Goal: Task Accomplishment & Management: Manage account settings

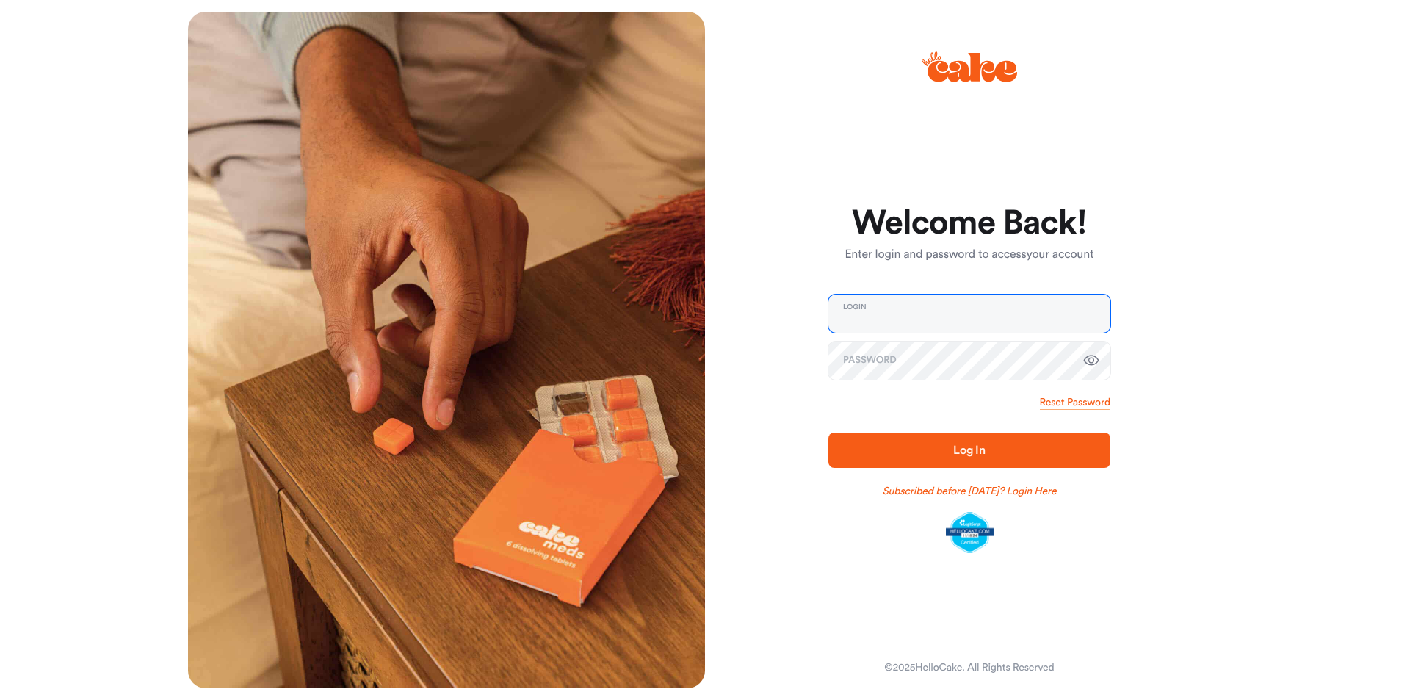
click at [907, 311] on input "email" at bounding box center [970, 314] width 282 height 38
type input "**********"
click at [829, 433] on button "Log In" at bounding box center [970, 450] width 282 height 35
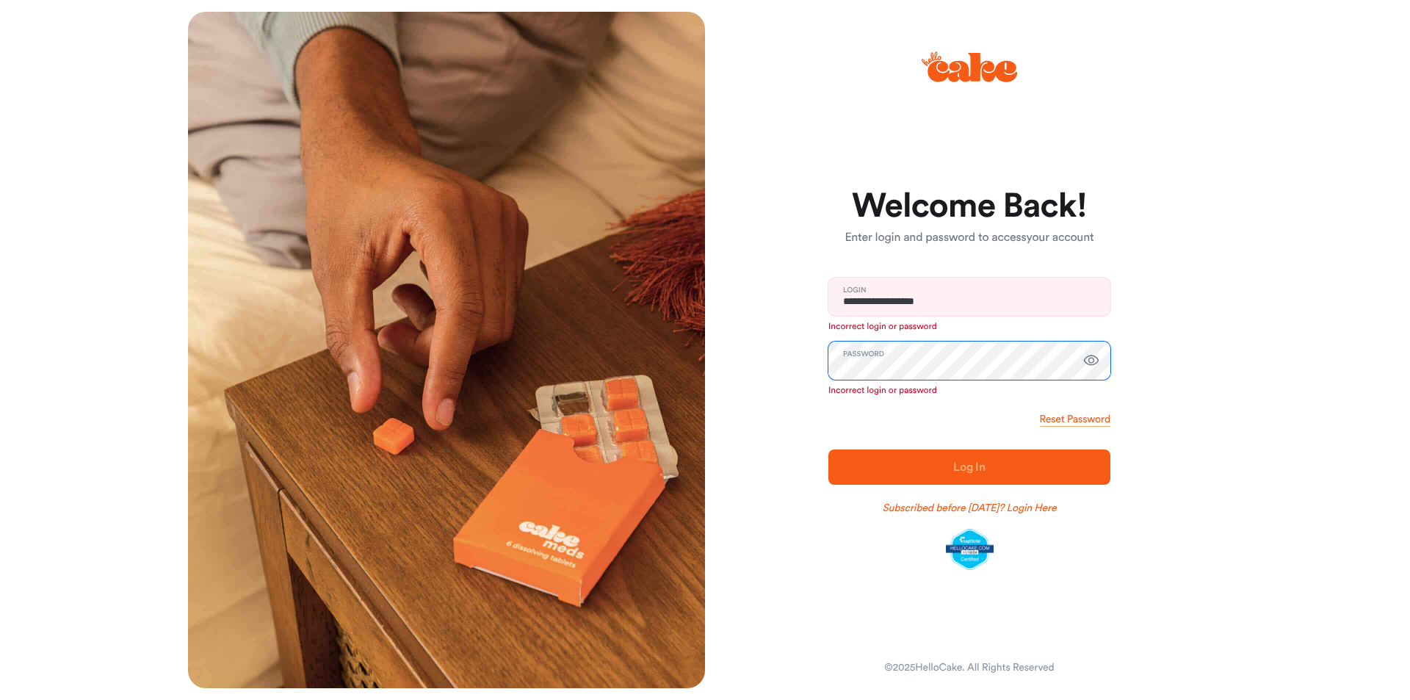
click at [743, 369] on div "**********" at bounding box center [963, 350] width 517 height 676
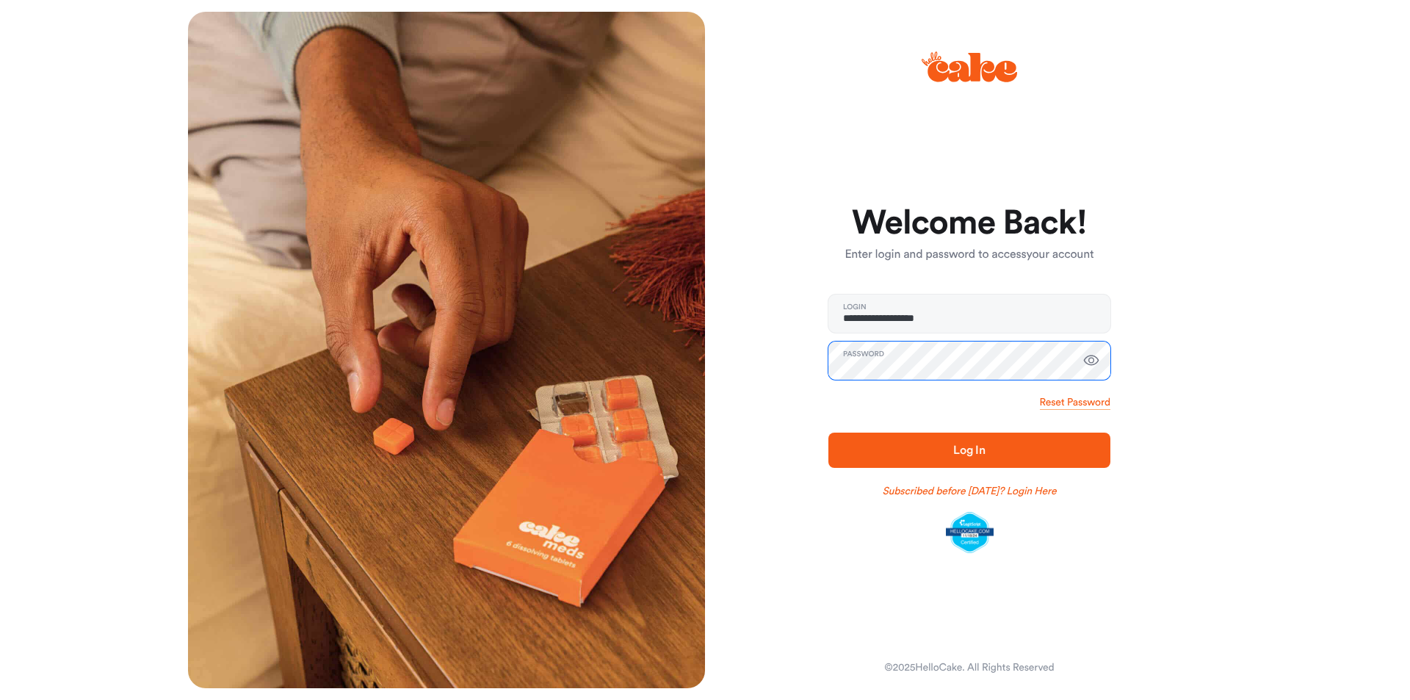
click at [829, 433] on button "Log In" at bounding box center [970, 450] width 282 height 35
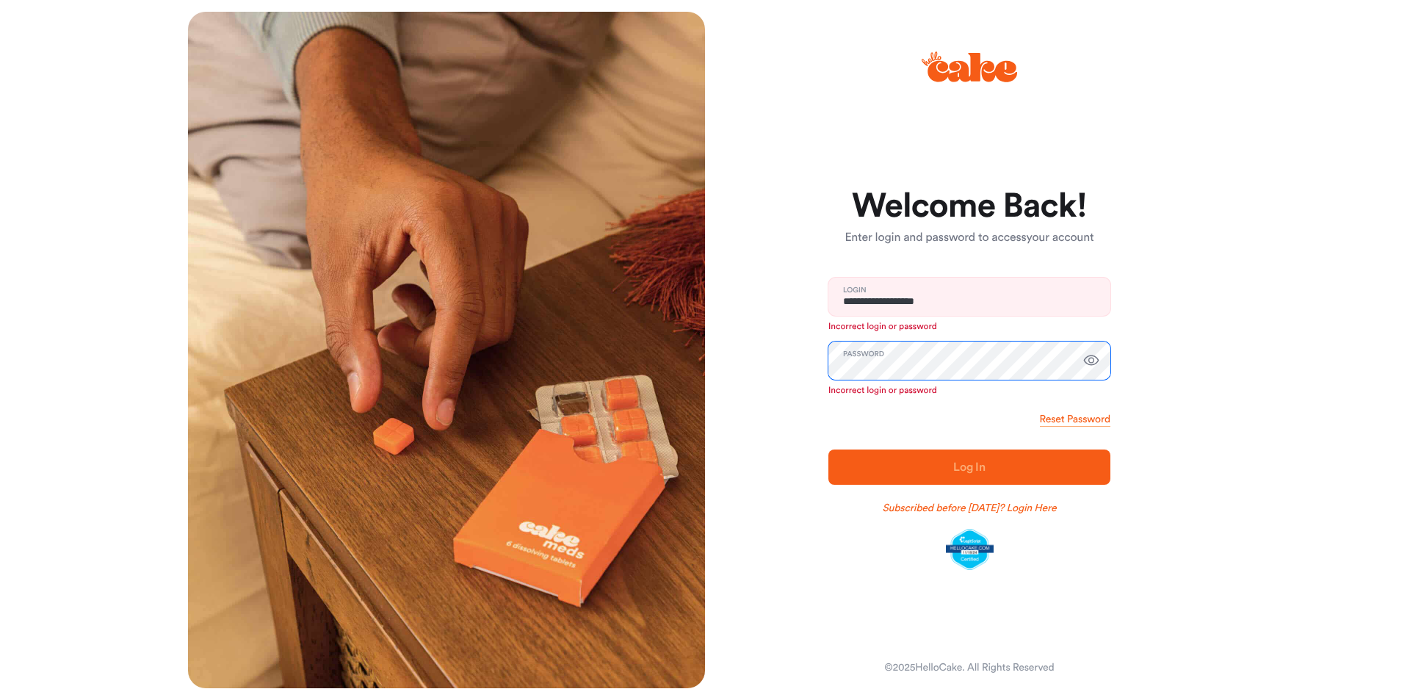
click at [718, 360] on div "**********" at bounding box center [963, 350] width 517 height 676
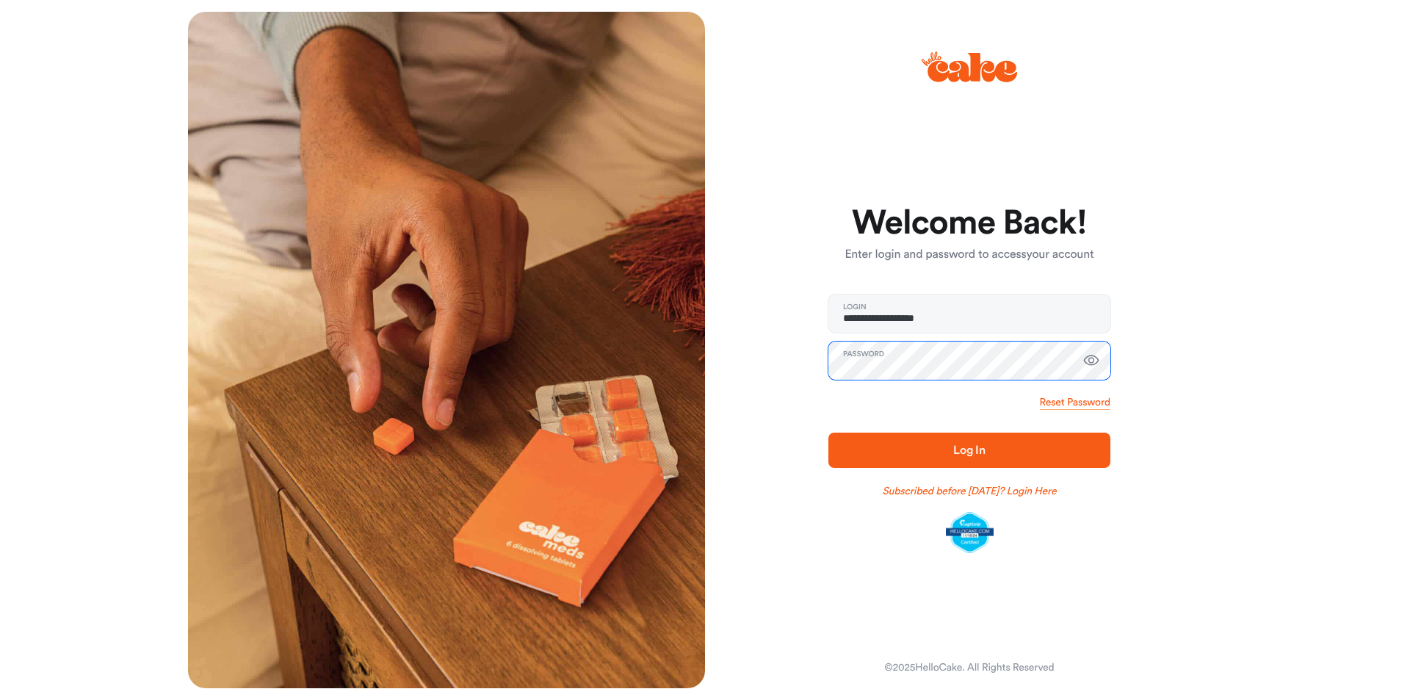
click at [829, 433] on button "Log In" at bounding box center [970, 450] width 282 height 35
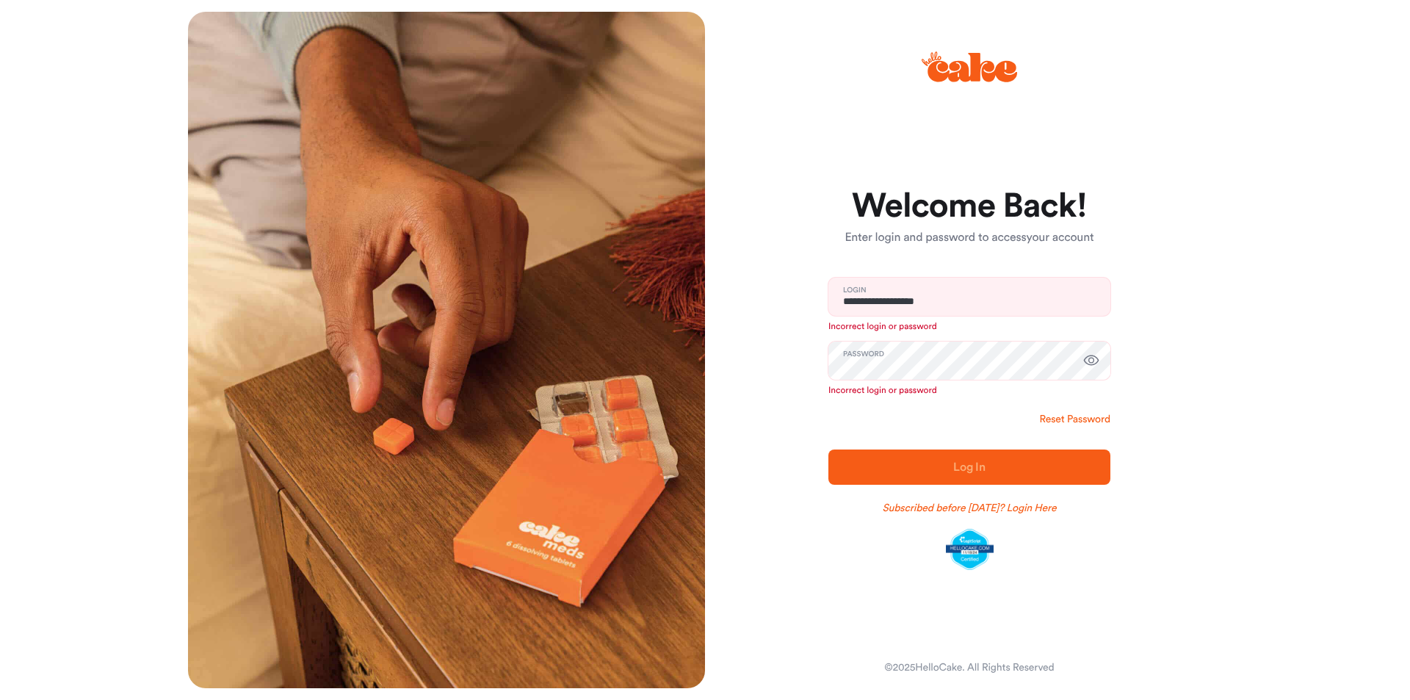
click at [1048, 421] on link "Reset Password" at bounding box center [1075, 419] width 71 height 15
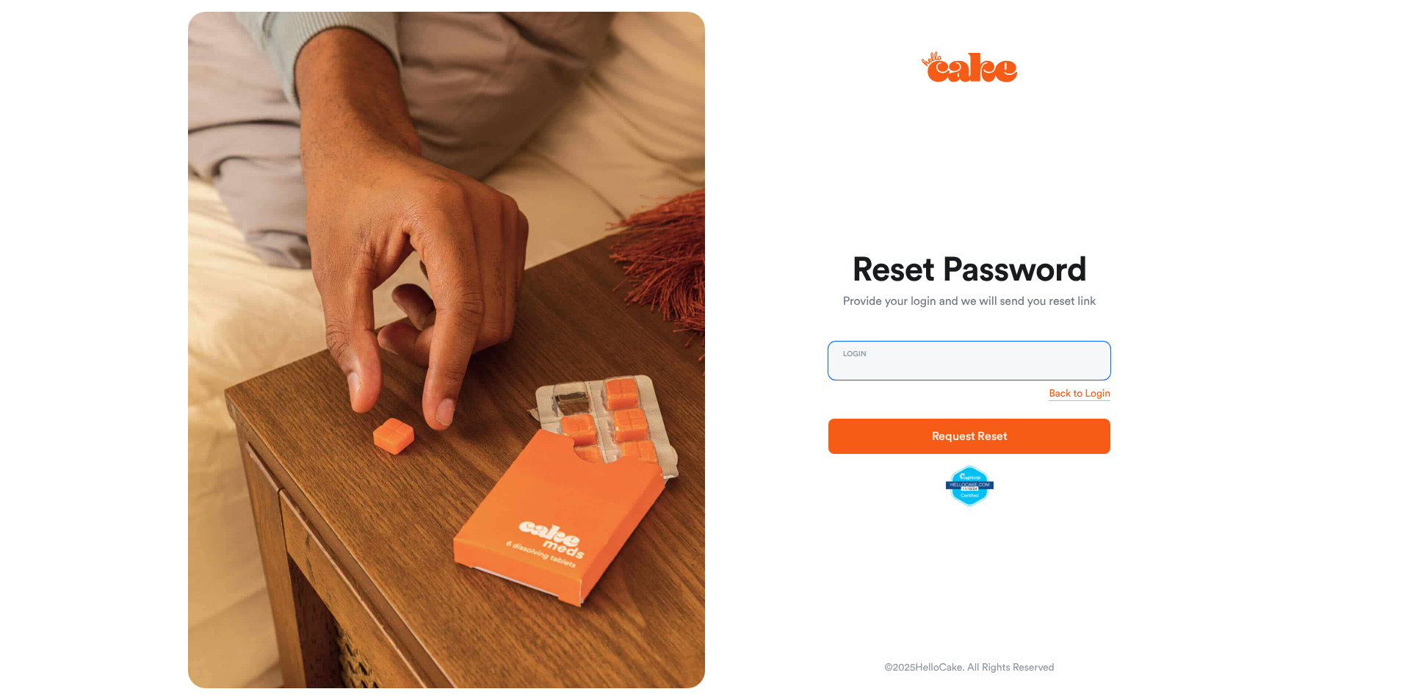
click at [873, 352] on input "email" at bounding box center [970, 361] width 282 height 38
type input "**********"
click at [829, 419] on button "Request Reset" at bounding box center [970, 436] width 282 height 35
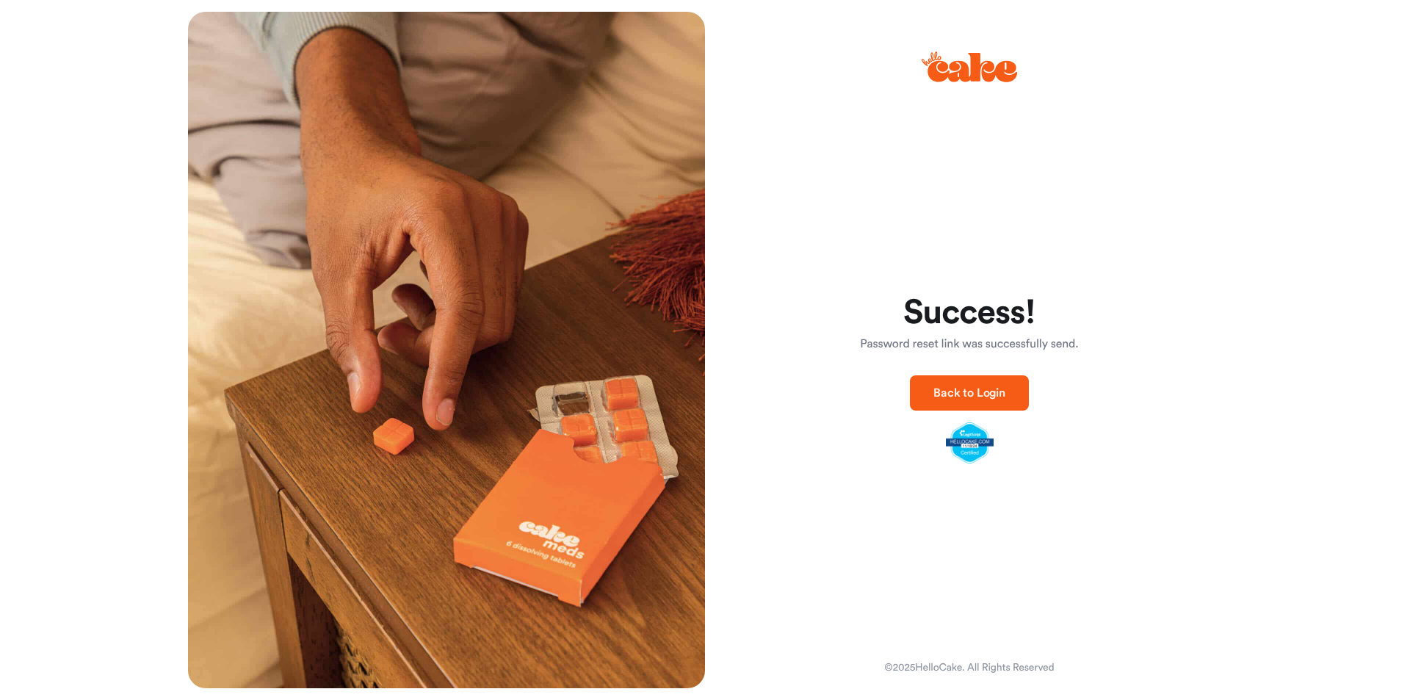
click at [950, 397] on span "Back to Login" at bounding box center [970, 393] width 72 height 12
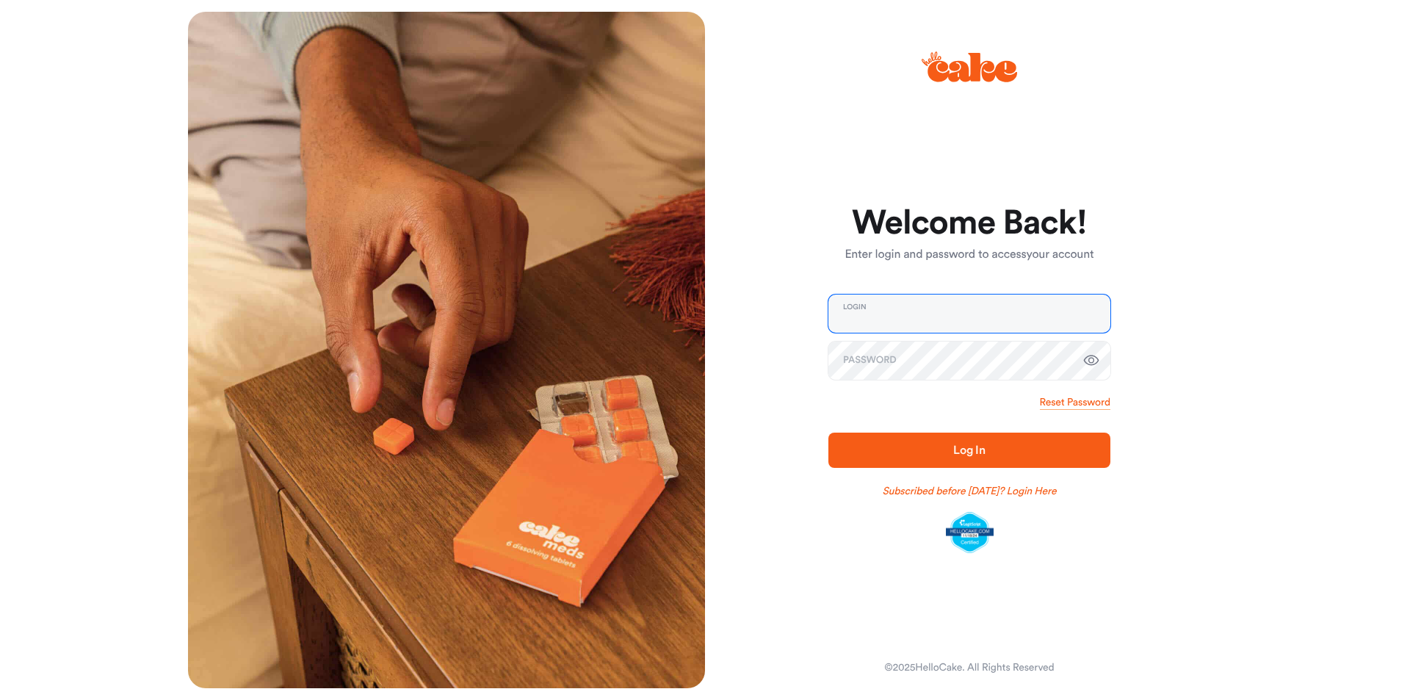
click at [890, 319] on input "email" at bounding box center [970, 314] width 282 height 38
type input "**********"
click at [1083, 403] on link "Reset Password" at bounding box center [1075, 402] width 71 height 15
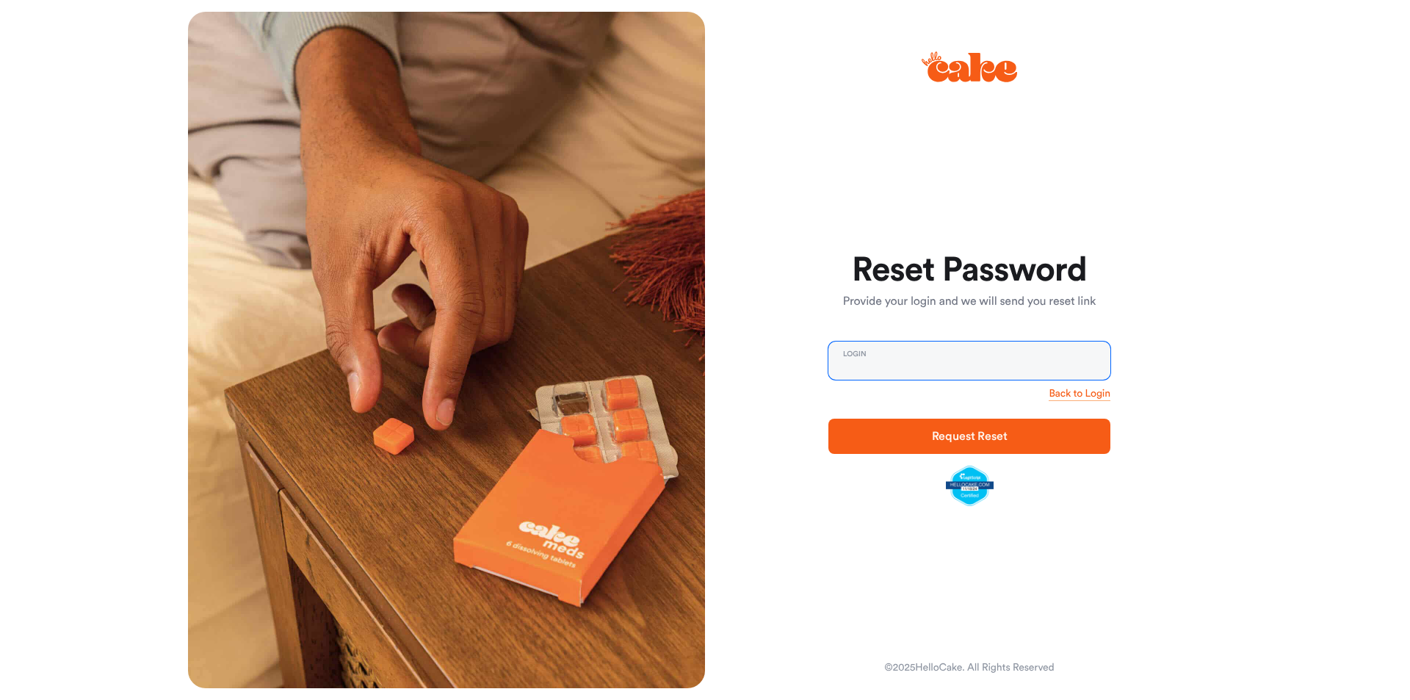
click at [958, 362] on input "email" at bounding box center [970, 361] width 282 height 38
type input "**********"
click at [970, 425] on button "Request Reset" at bounding box center [970, 436] width 282 height 35
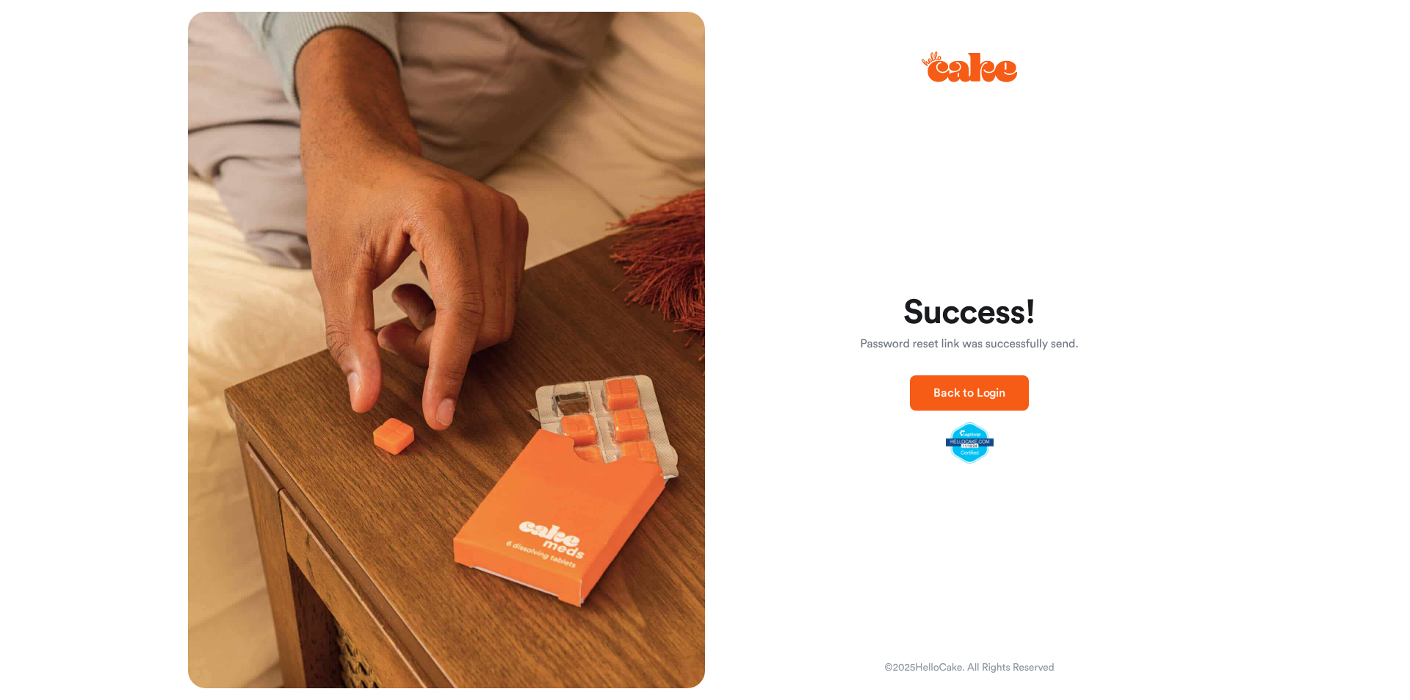
click at [958, 392] on span "Back to Login" at bounding box center [970, 393] width 72 height 12
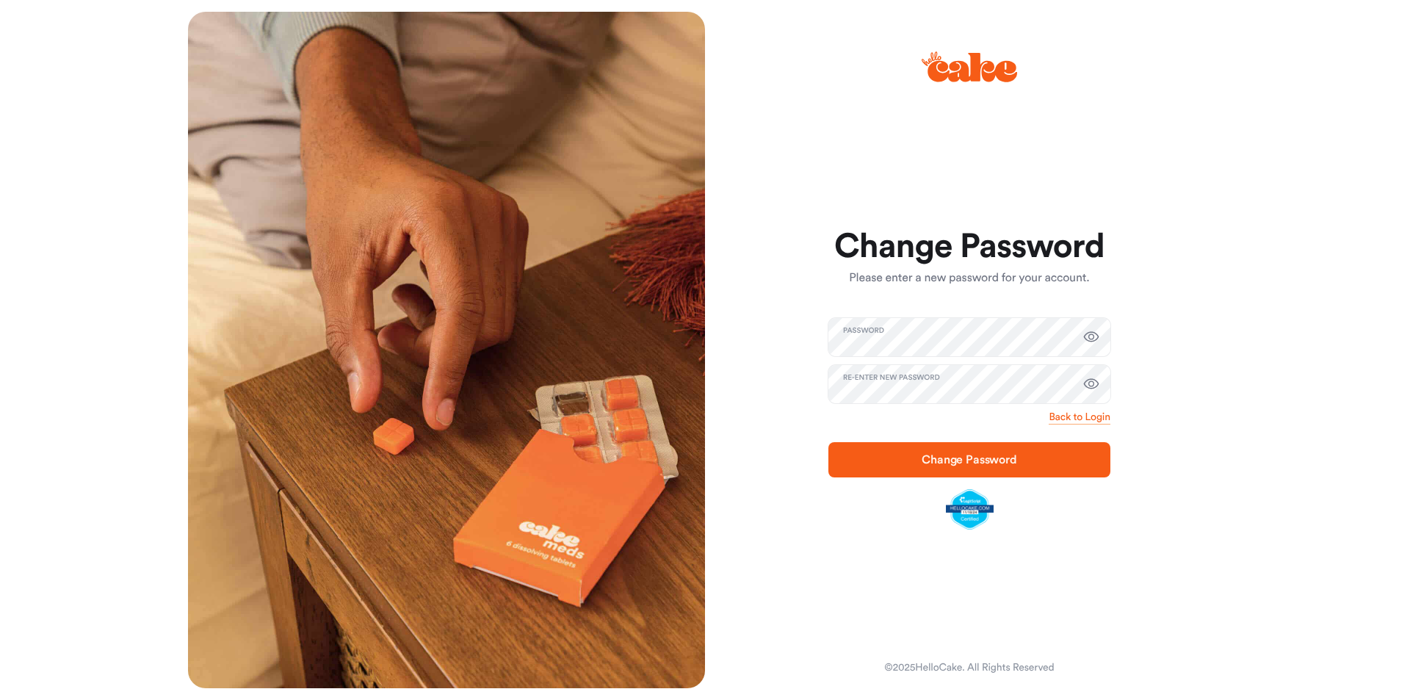
click at [987, 458] on span "Change Password" at bounding box center [969, 460] width 95 height 12
click at [935, 458] on span "Change Password" at bounding box center [969, 460] width 95 height 12
click at [977, 456] on span "Change Password" at bounding box center [969, 460] width 95 height 12
click at [699, 26] on div at bounding box center [697, 25] width 21 height 21
click at [1034, 43] on div "Change Password Please enter a new password for your account. Password Re-enter…" at bounding box center [963, 350] width 517 height 676
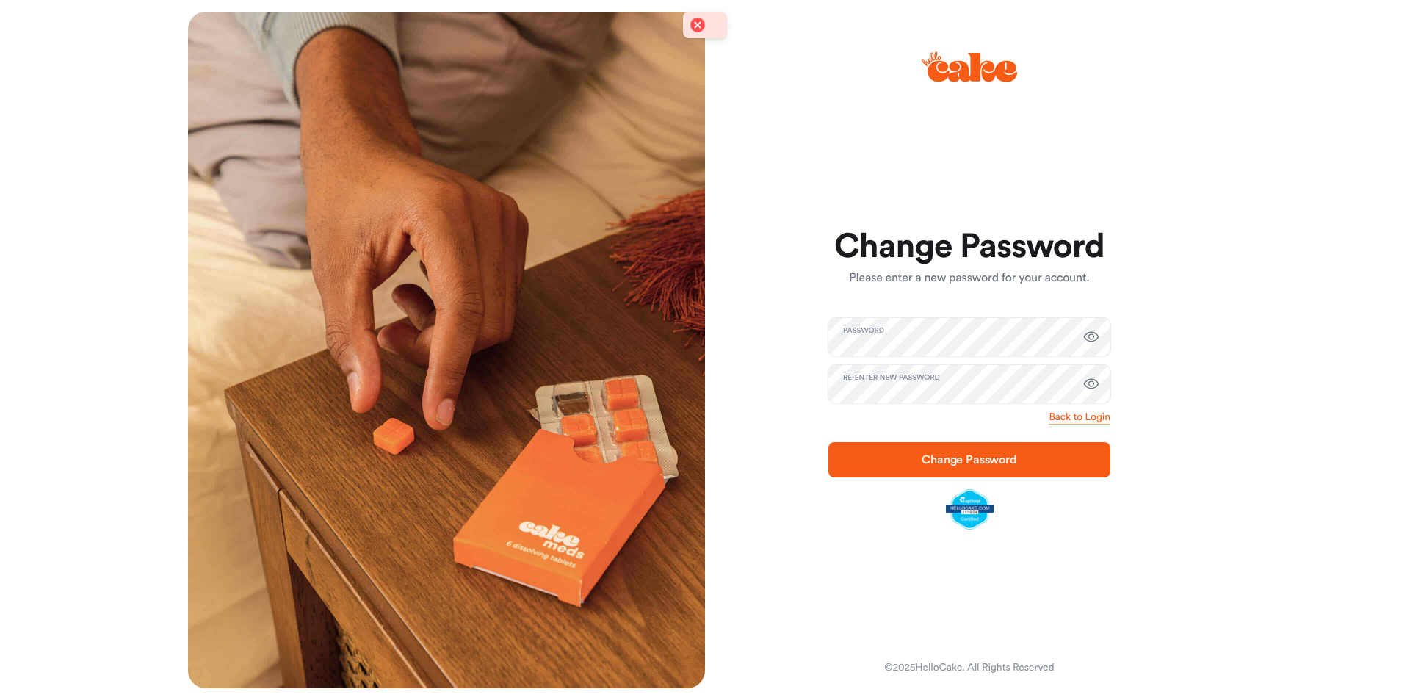
click at [977, 455] on span "Change Password" at bounding box center [969, 460] width 95 height 12
click at [977, 455] on form "Change Password Please enter a new password for your account. Password Re-enter…" at bounding box center [970, 379] width 282 height 301
click at [1075, 419] on link "Back to Login" at bounding box center [1080, 417] width 62 height 15
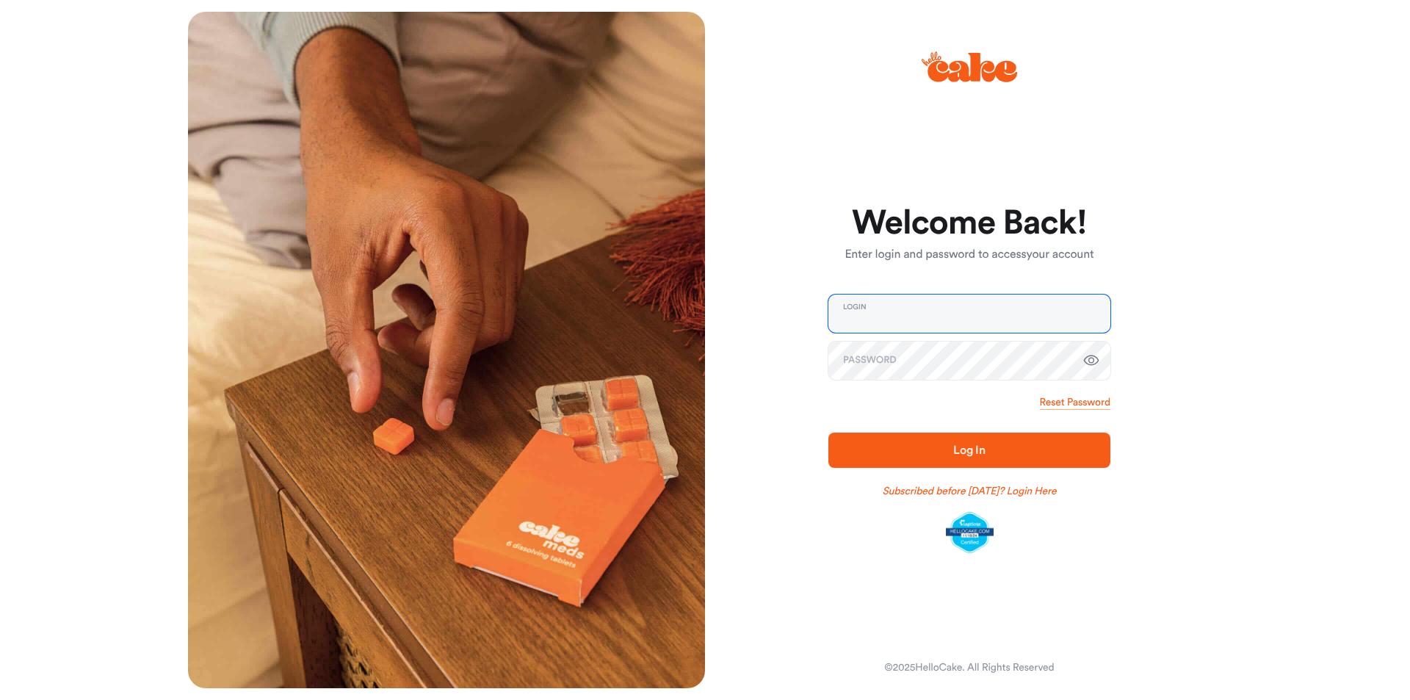
click at [873, 306] on input "email" at bounding box center [970, 314] width 282 height 38
type input "**********"
click at [829, 433] on button "Log In" at bounding box center [970, 450] width 282 height 35
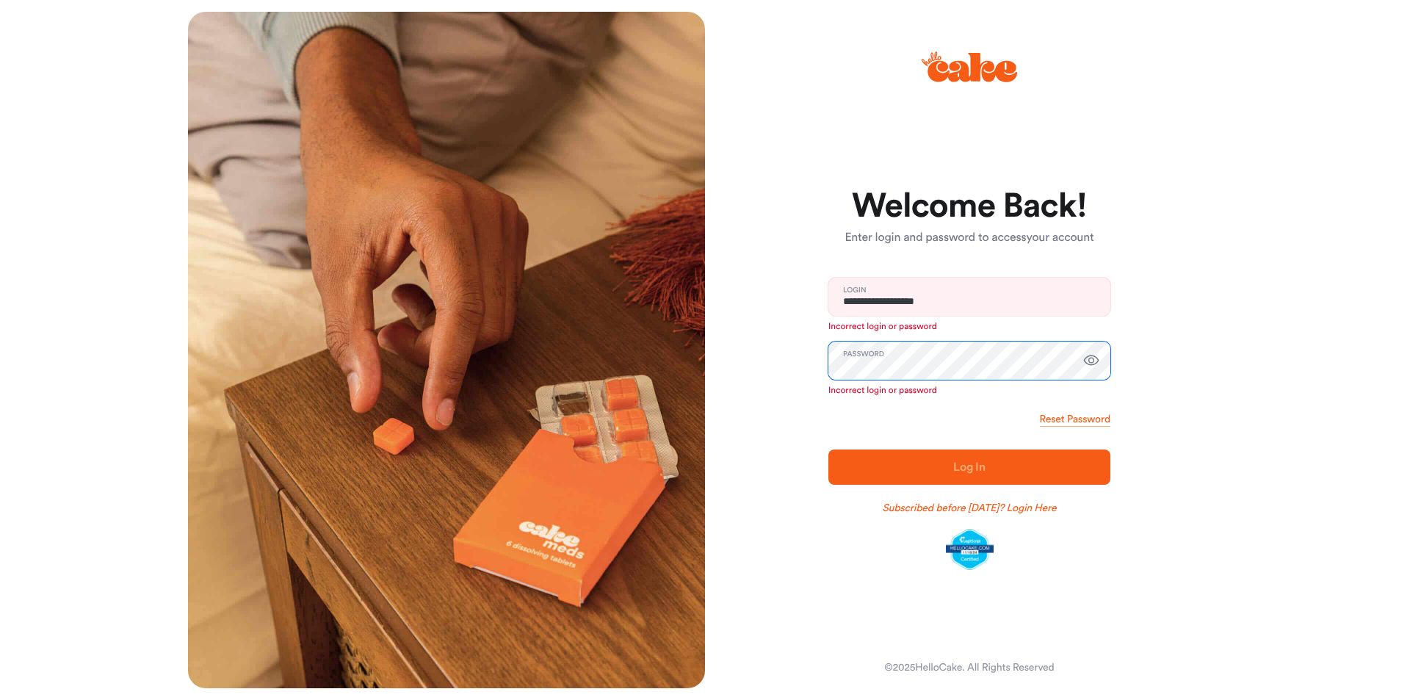
click at [661, 368] on div "**********" at bounding box center [705, 350] width 1058 height 700
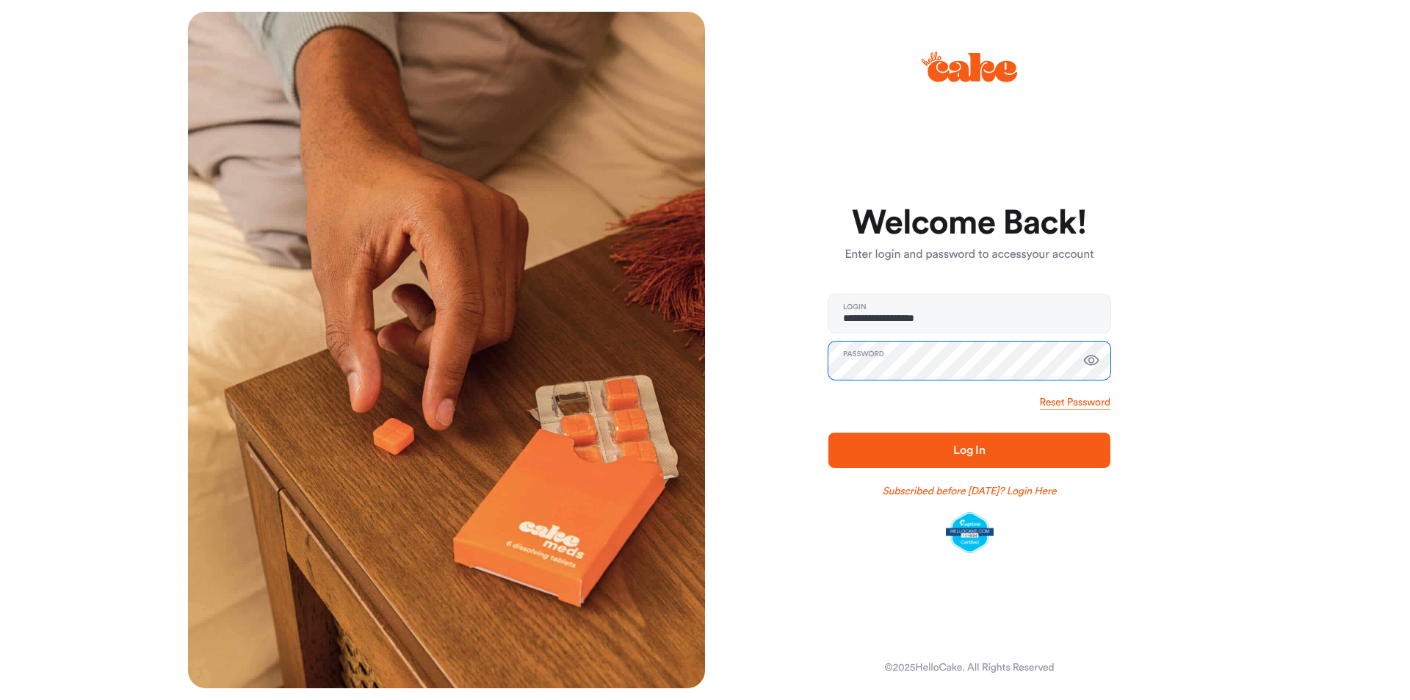
click at [829, 433] on button "Log In" at bounding box center [970, 450] width 282 height 35
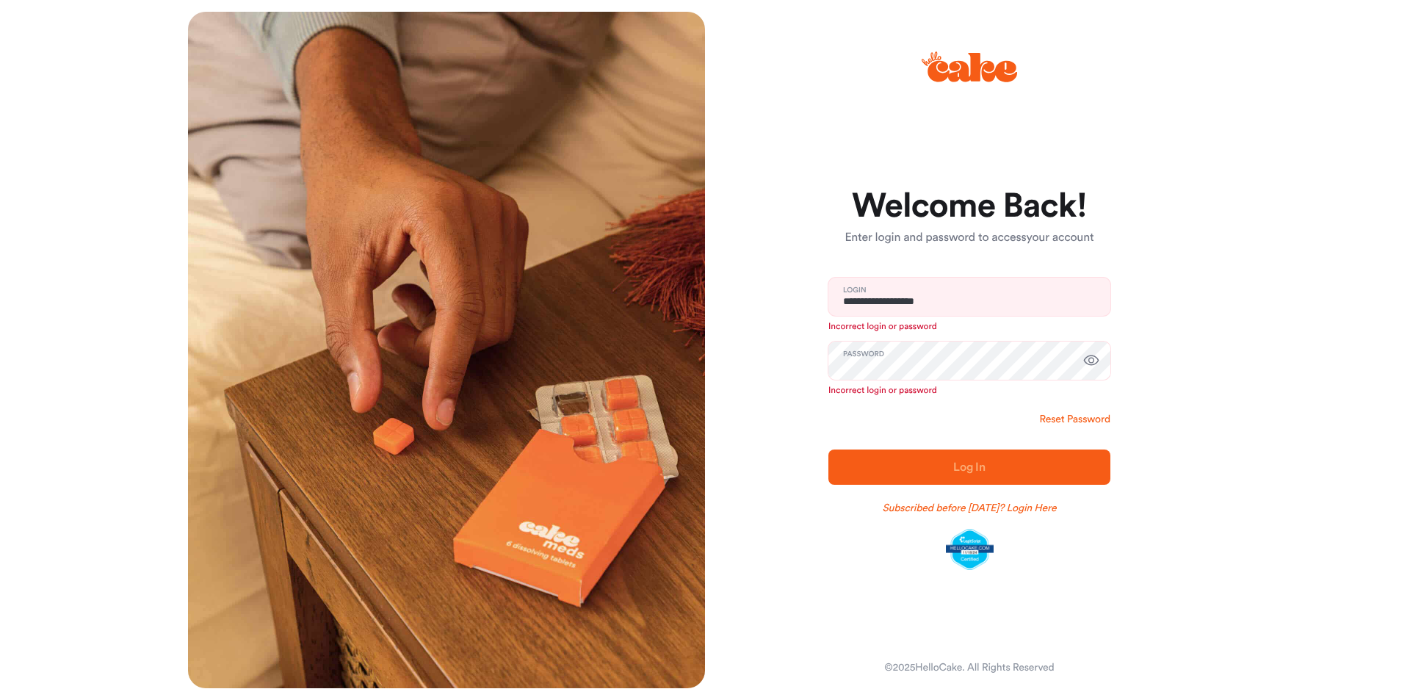
click at [1086, 425] on link "Reset Password" at bounding box center [1075, 419] width 71 height 15
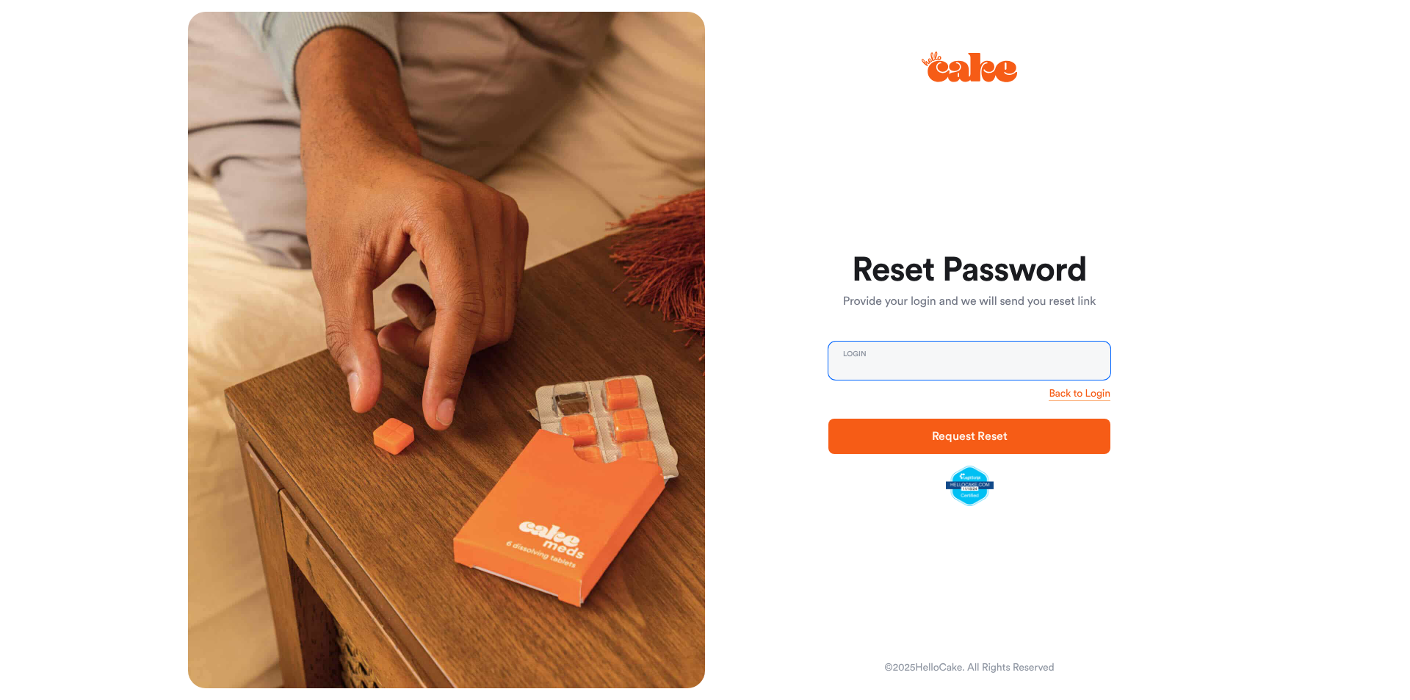
click at [878, 362] on input "email" at bounding box center [970, 361] width 282 height 38
type input "**********"
click at [829, 419] on button "Request Reset" at bounding box center [970, 436] width 282 height 35
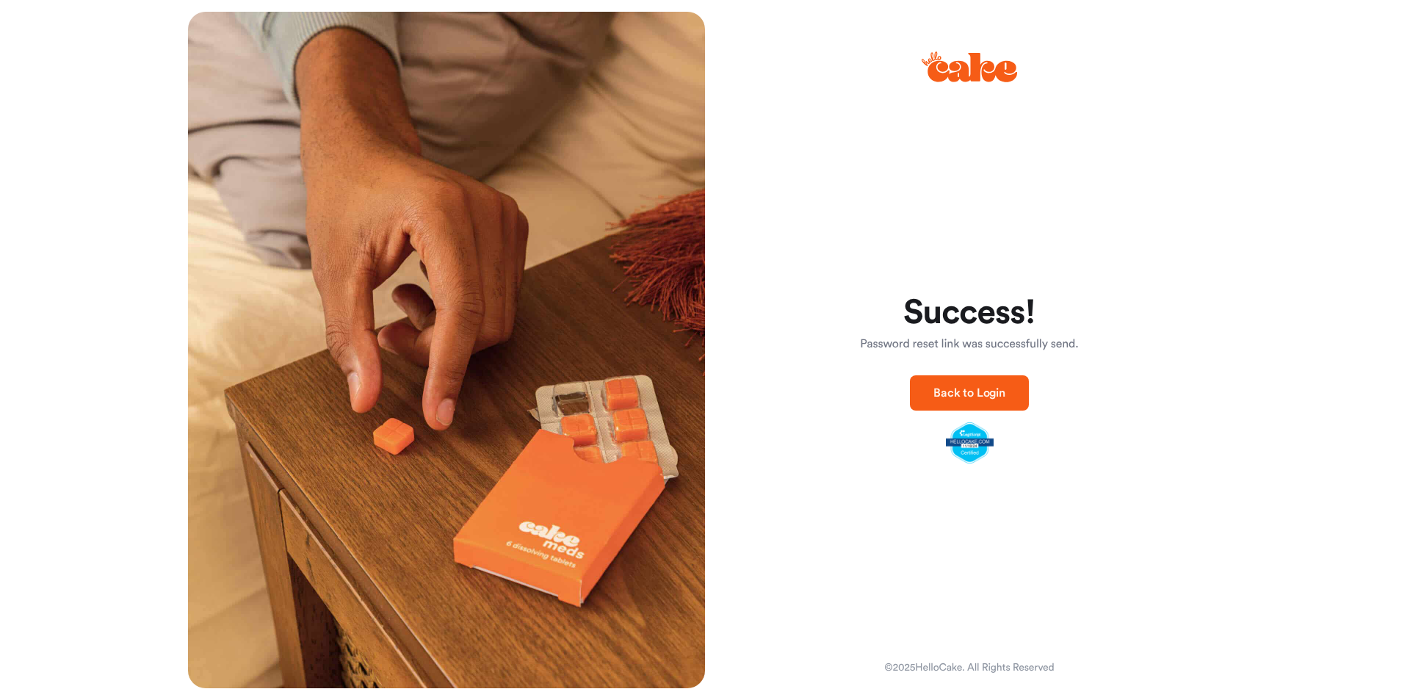
click at [948, 394] on span "Back to Login" at bounding box center [970, 393] width 72 height 12
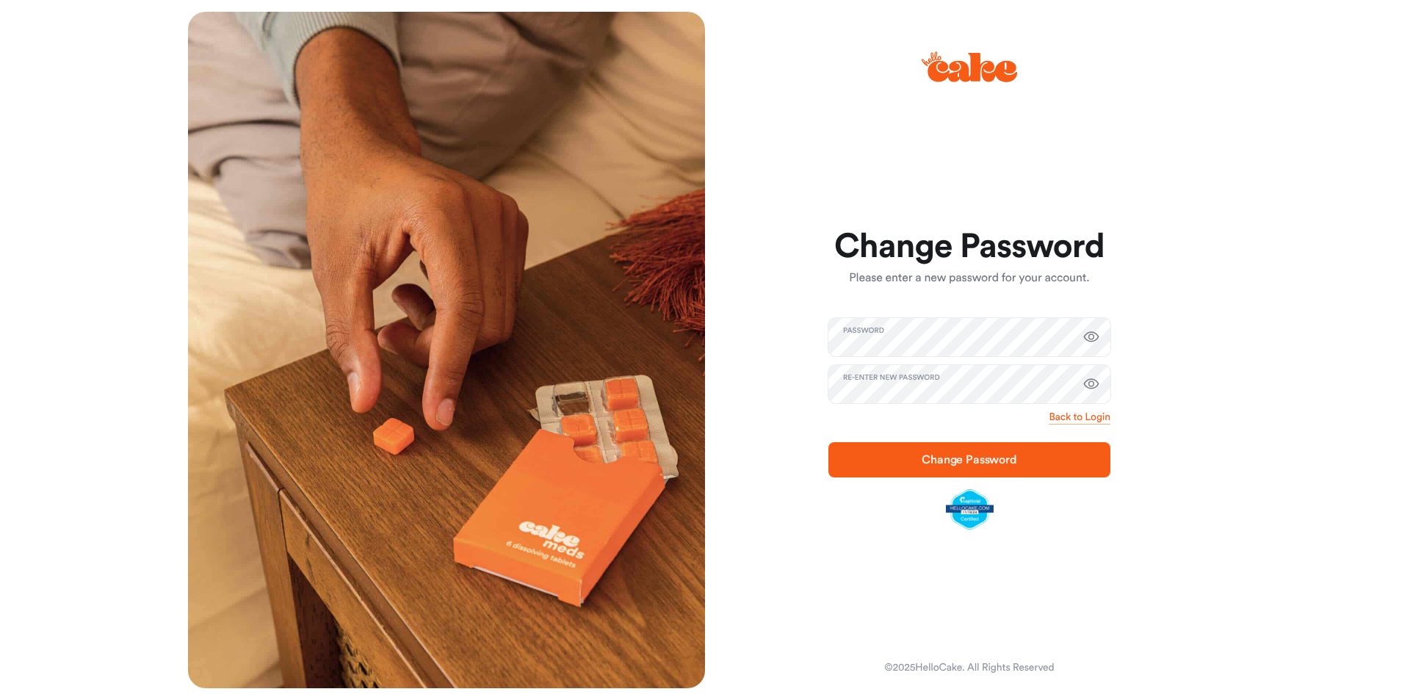
click at [1017, 452] on span "Change Password" at bounding box center [969, 460] width 235 height 18
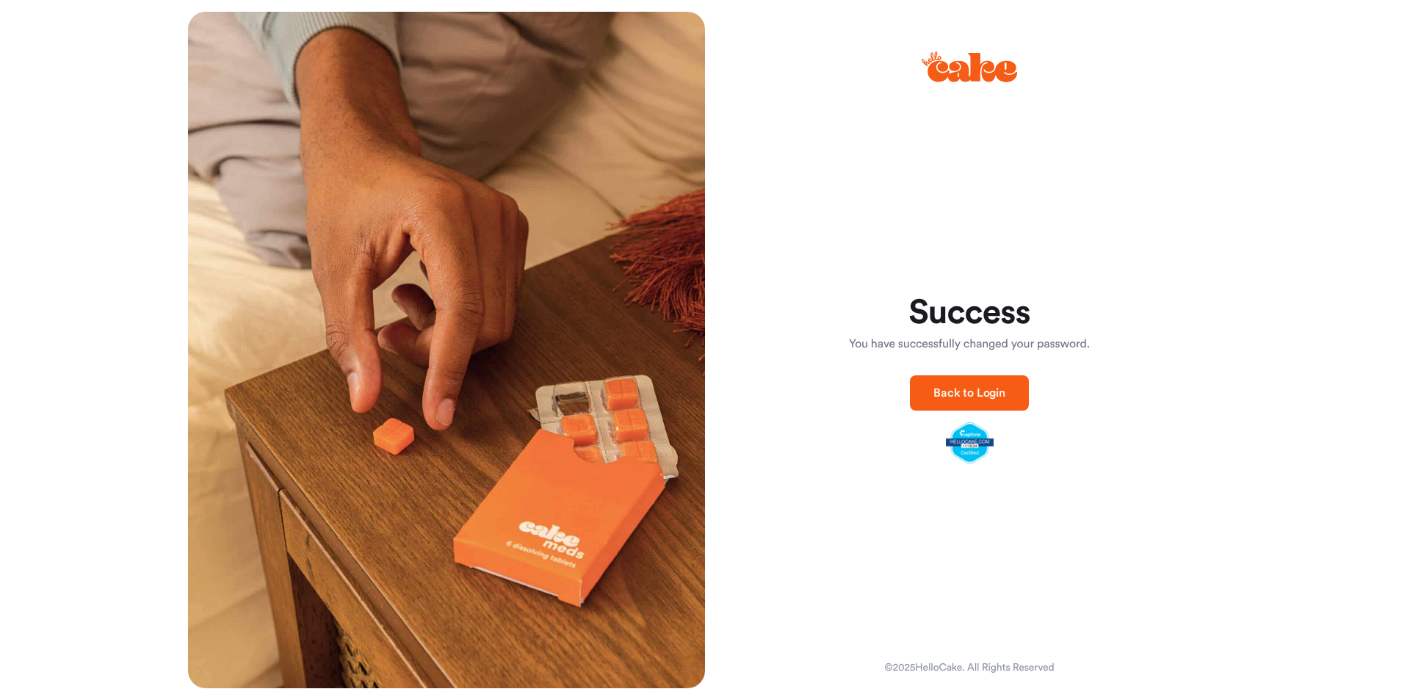
click at [950, 396] on span "Back to Login" at bounding box center [970, 393] width 72 height 12
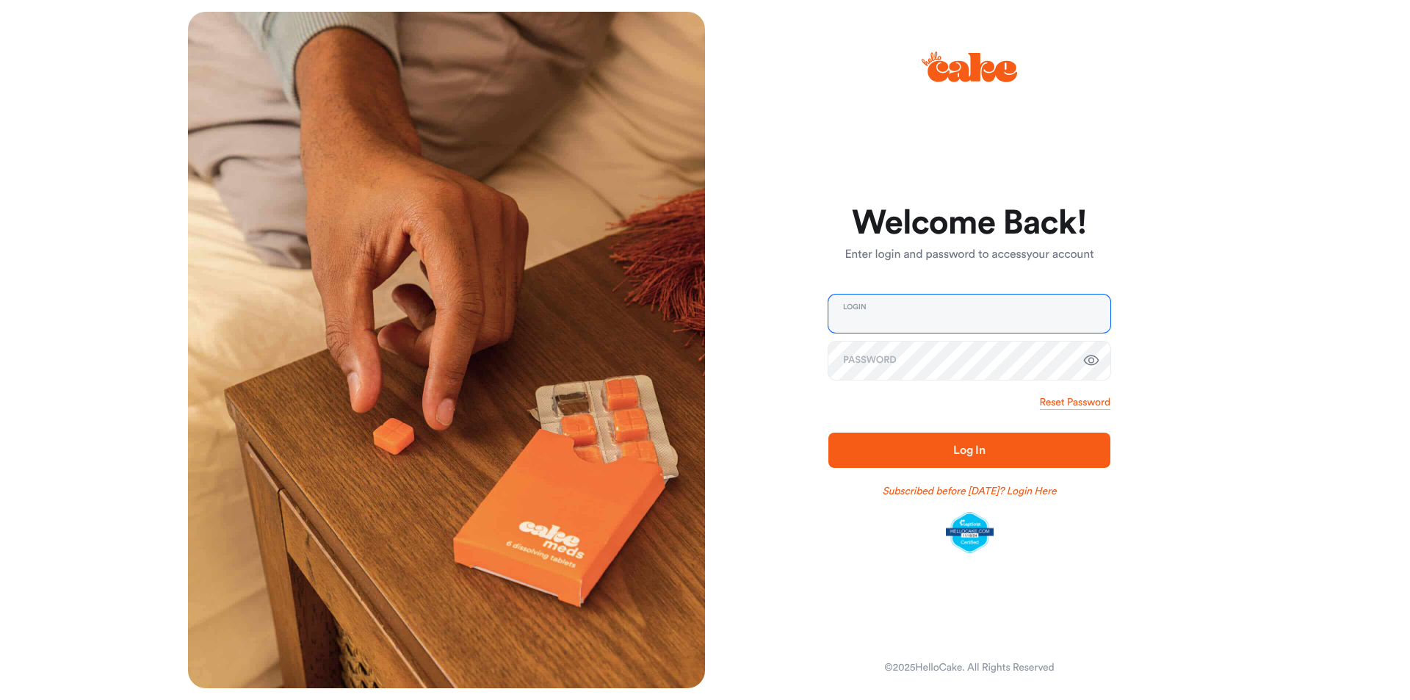
click at [862, 320] on input "email" at bounding box center [970, 314] width 282 height 38
type input "**********"
click at [829, 433] on button "Log In" at bounding box center [970, 450] width 282 height 35
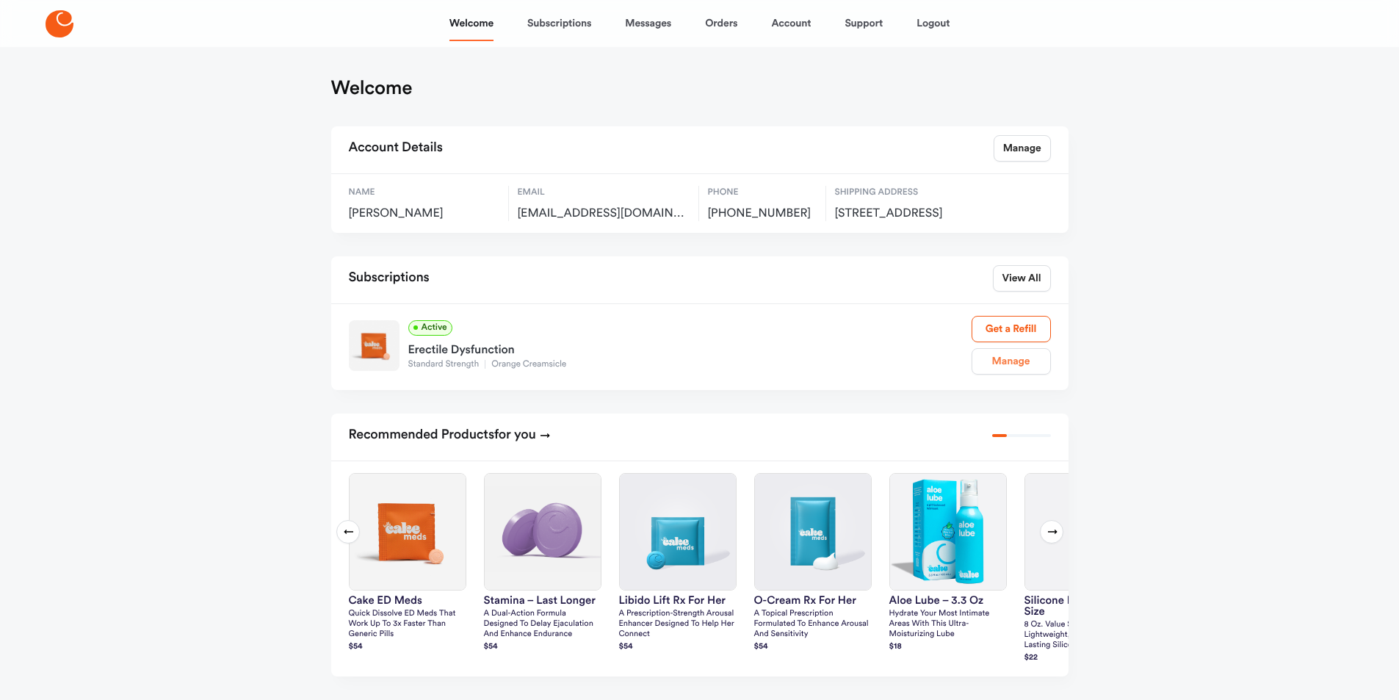
click at [1018, 375] on link "Manage" at bounding box center [1011, 361] width 79 height 26
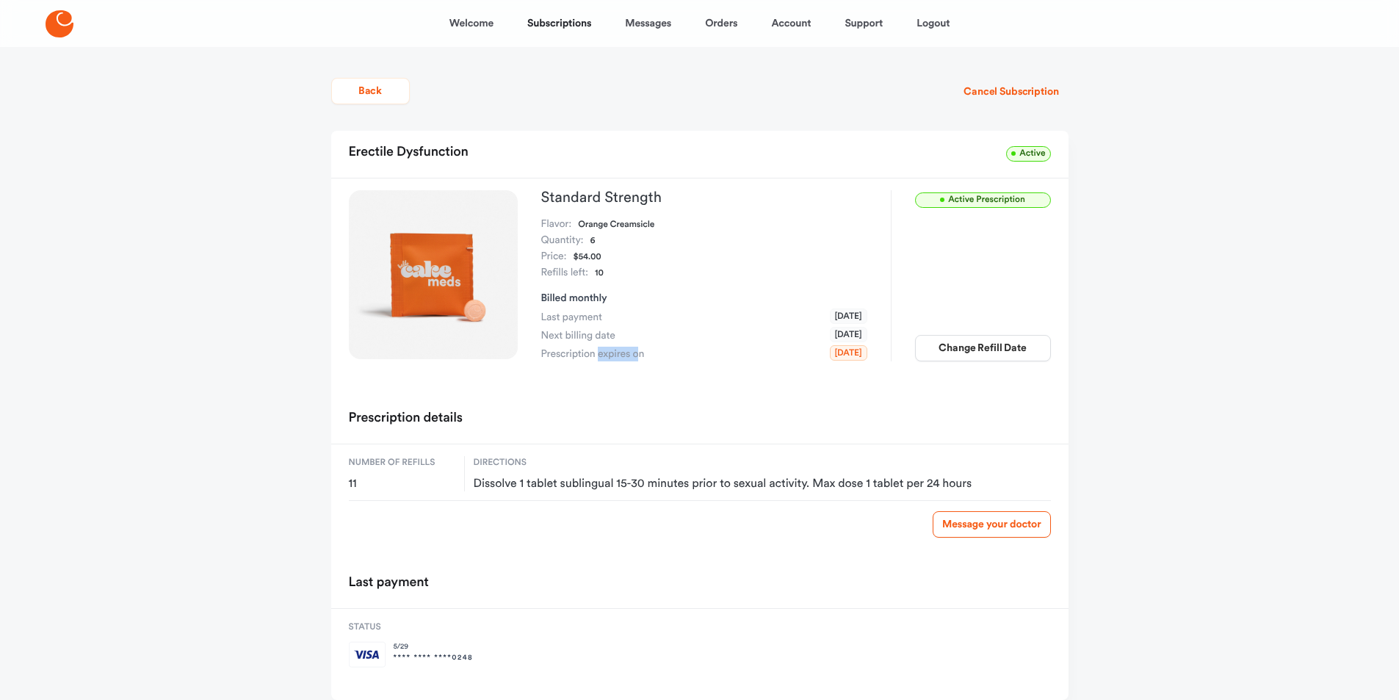
drag, startPoint x: 598, startPoint y: 355, endPoint x: 638, endPoint y: 354, distance: 40.4
click at [638, 354] on span "Prescription expires on" at bounding box center [593, 354] width 104 height 15
click at [735, 342] on li "Next billing date Nov 05, 2025" at bounding box center [704, 335] width 326 height 15
click at [988, 205] on span "Active Prescription" at bounding box center [983, 199] width 136 height 15
click at [1031, 156] on span "Active" at bounding box center [1028, 153] width 44 height 15
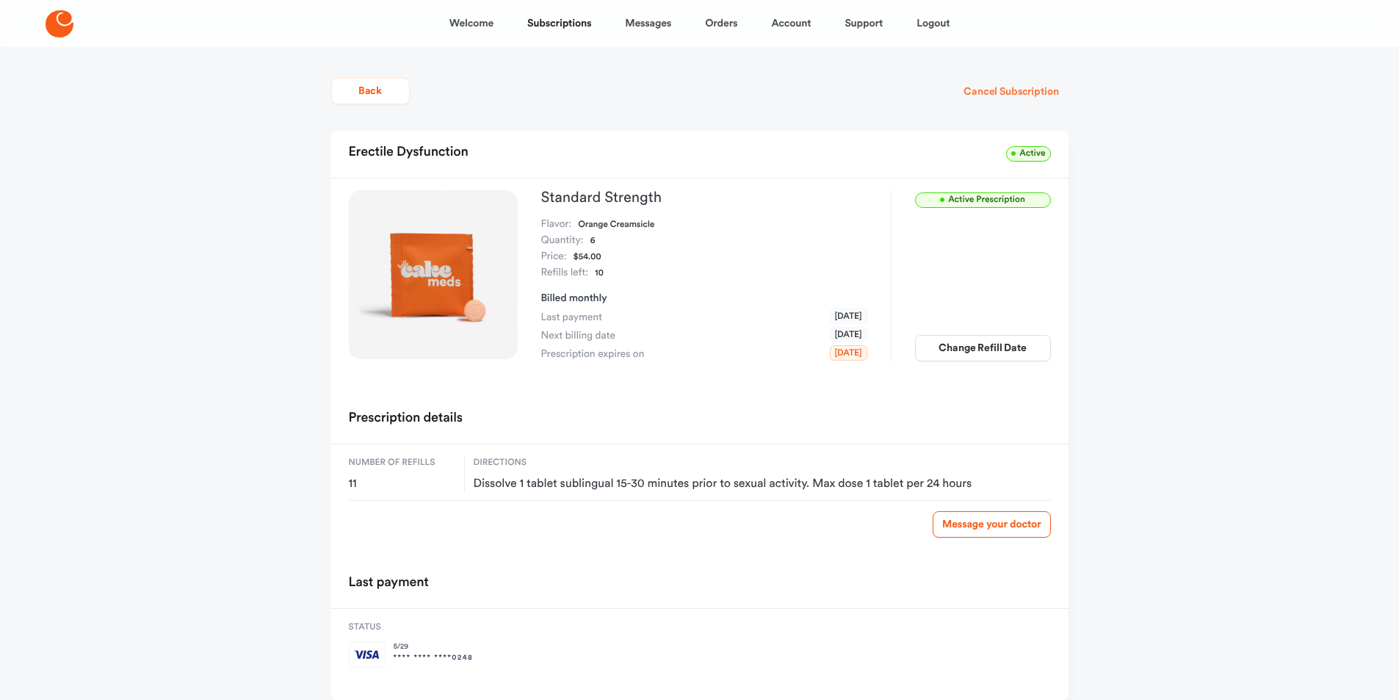
click at [1014, 95] on button "Cancel Subscription" at bounding box center [1011, 92] width 114 height 26
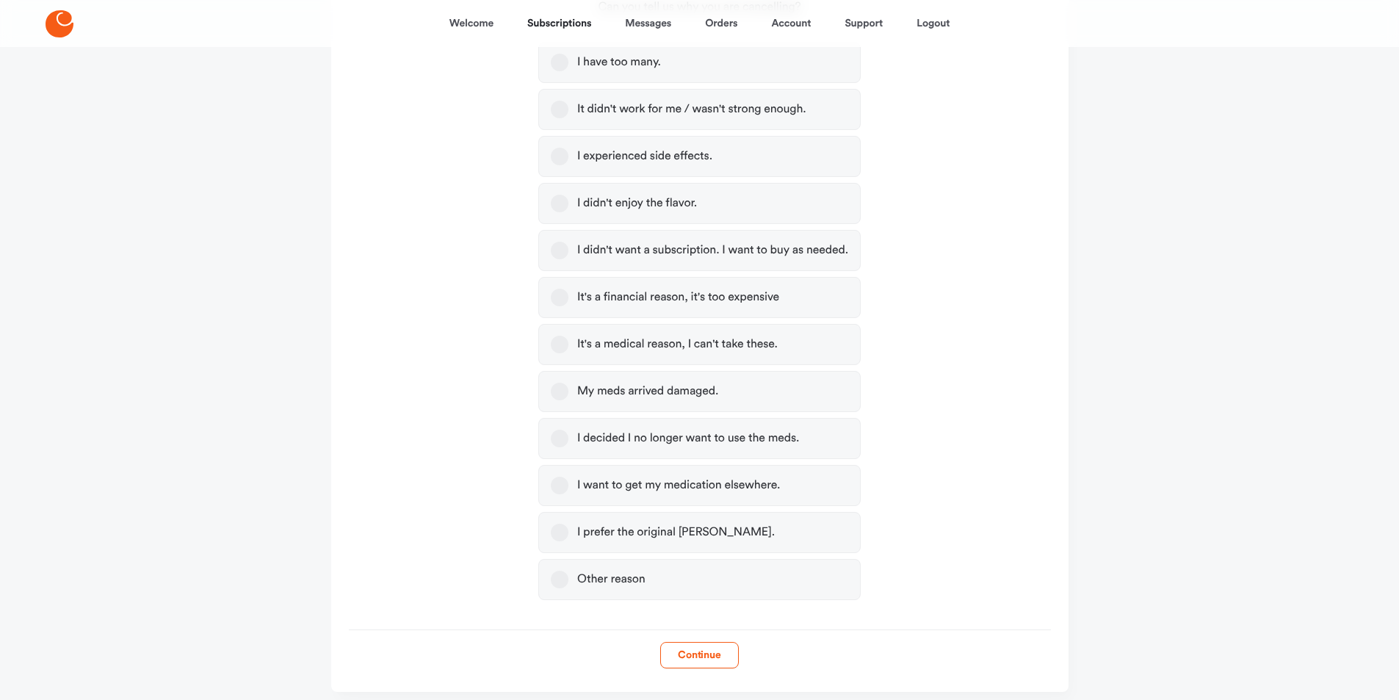
scroll to position [364, 0]
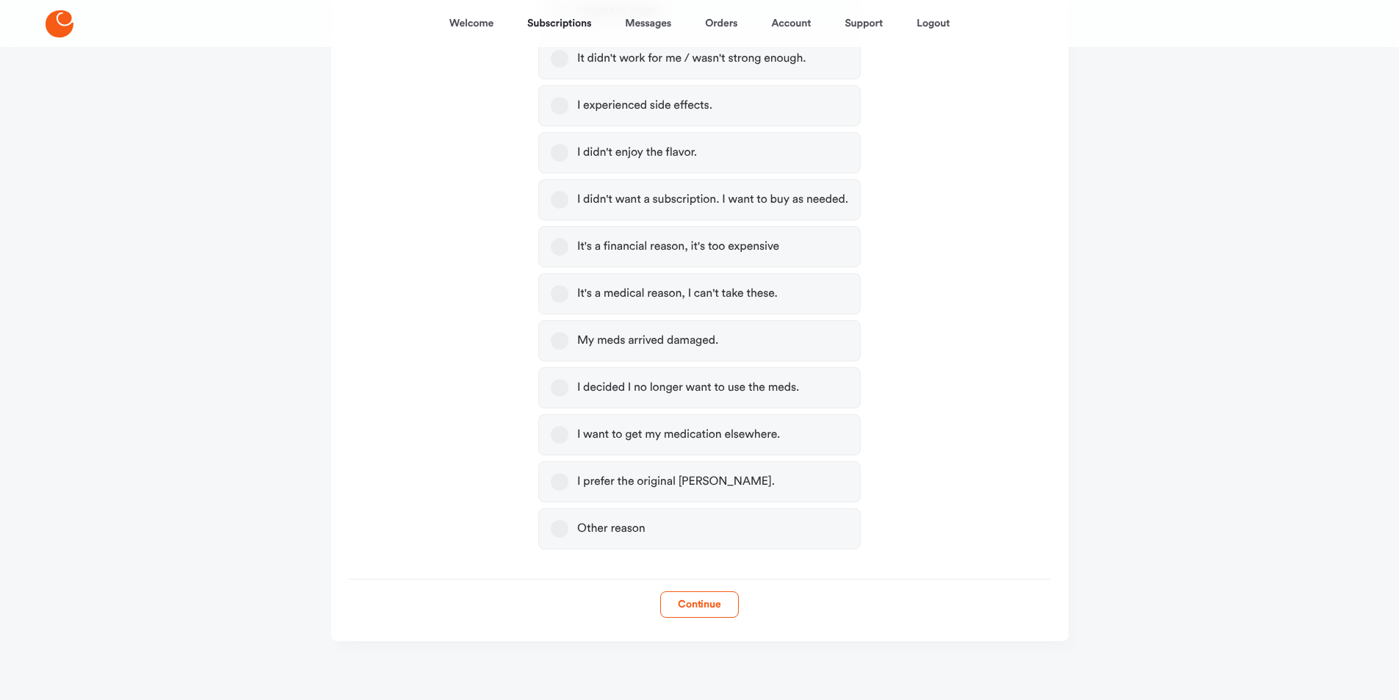
click at [569, 533] on label "Other reason" at bounding box center [699, 528] width 322 height 41
click at [569, 533] on button "Other reason" at bounding box center [560, 529] width 18 height 18
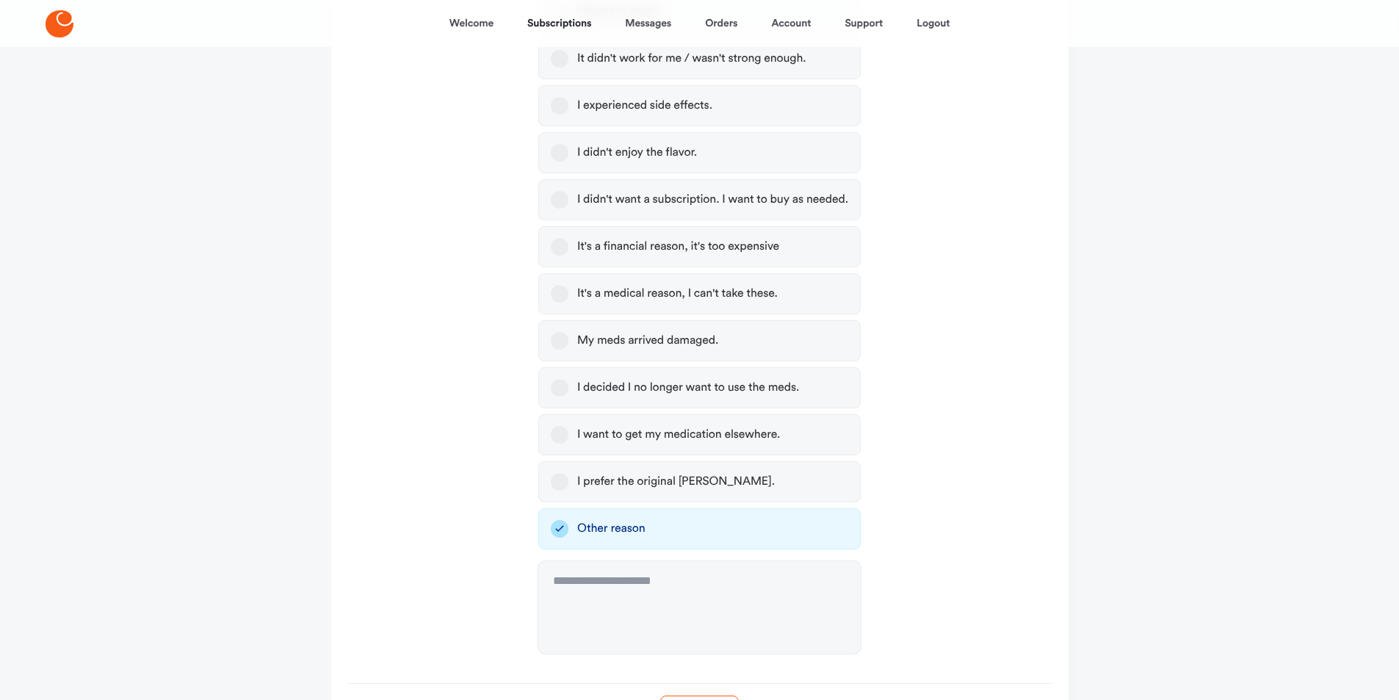
scroll to position [469, 0]
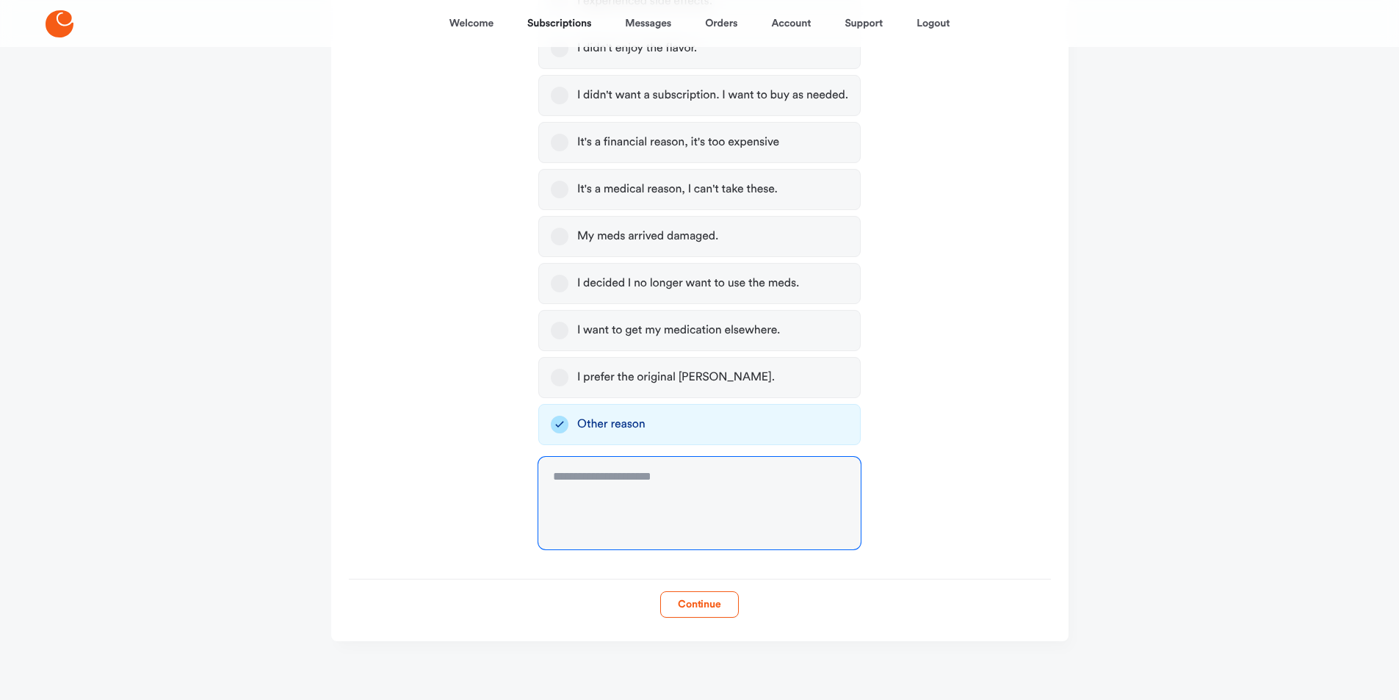
click at [642, 495] on textarea at bounding box center [699, 503] width 322 height 93
click at [556, 95] on button "I didn't want a subscription. I want to buy as needed." at bounding box center [560, 96] width 18 height 18
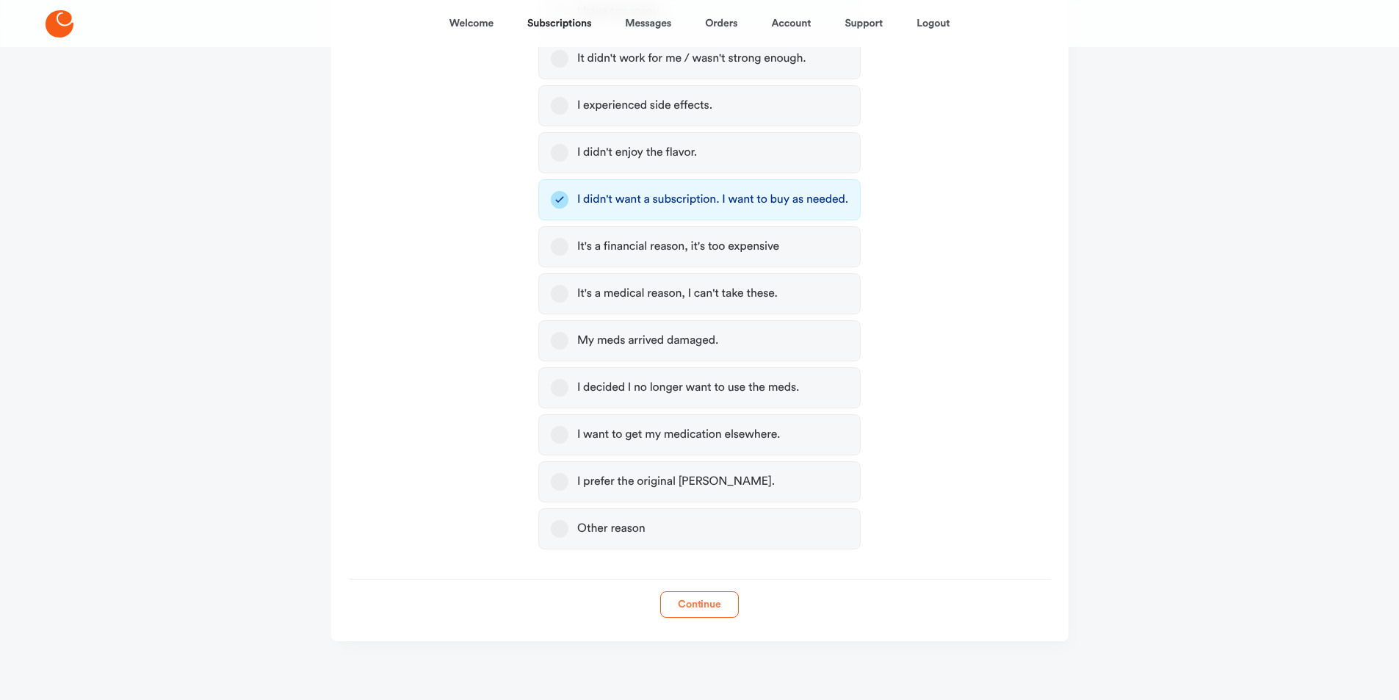
click at [691, 610] on button "Continue" at bounding box center [699, 604] width 79 height 26
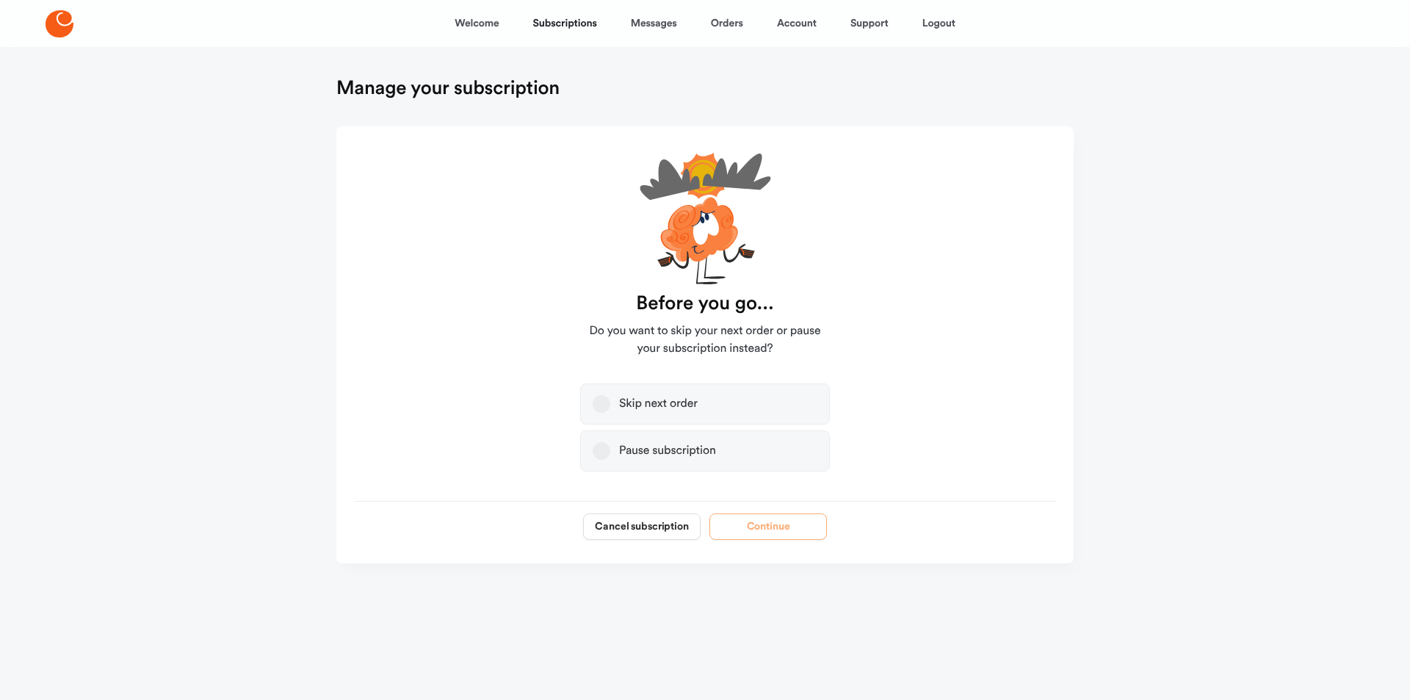
click at [609, 403] on label "Skip next order" at bounding box center [705, 403] width 250 height 41
click at [609, 403] on button "Skip next order" at bounding box center [602, 404] width 18 height 18
click at [760, 532] on button "Continue" at bounding box center [769, 526] width 118 height 26
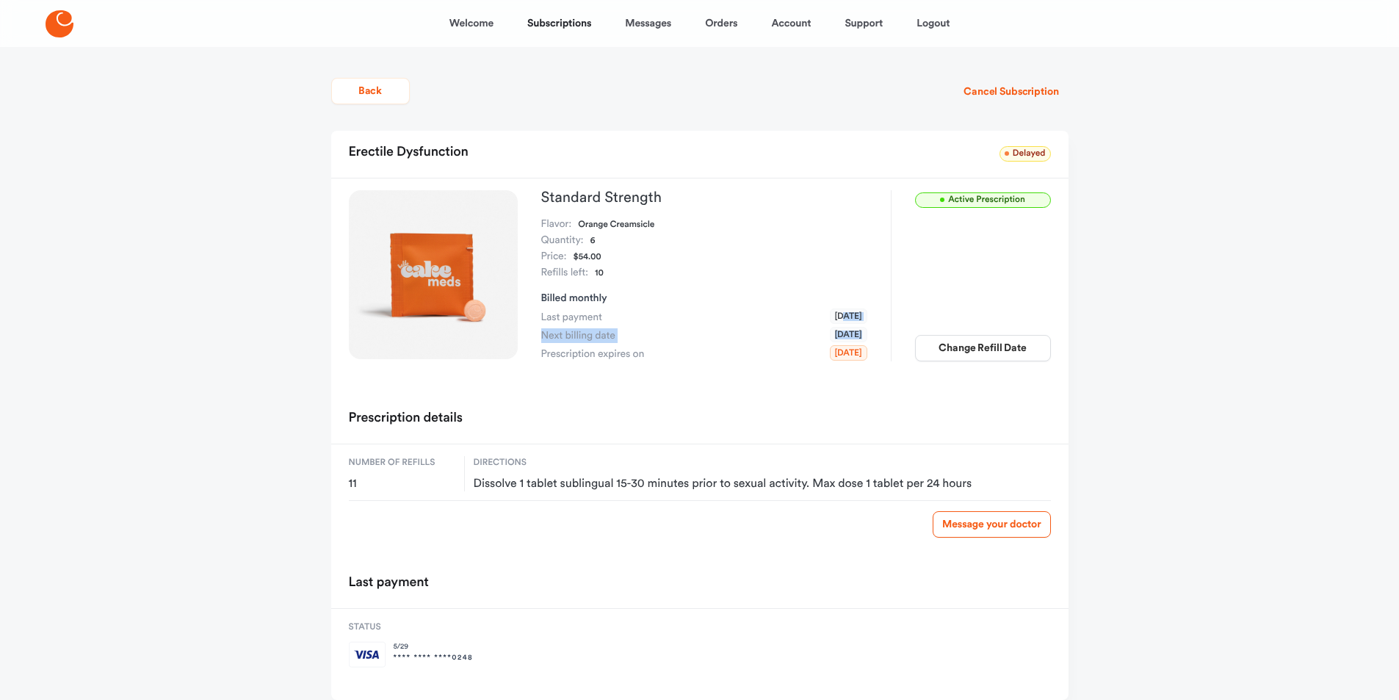
drag, startPoint x: 823, startPoint y: 311, endPoint x: 836, endPoint y: 340, distance: 32.2
click at [836, 340] on ul "Last payment Oct 05, 2025 Next billing date Dec 05, 2025 Prescription expires o…" at bounding box center [704, 335] width 326 height 51
click at [710, 312] on li "Last payment Oct 05, 2025" at bounding box center [704, 317] width 326 height 15
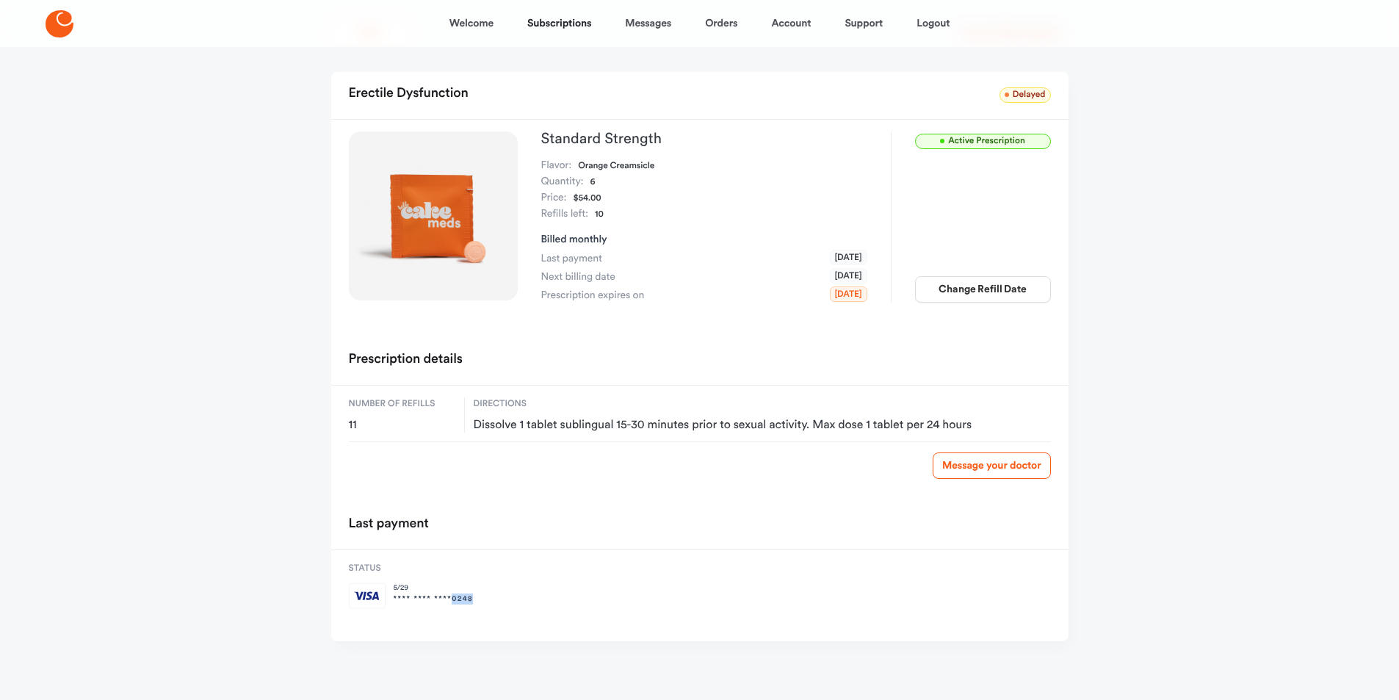
drag, startPoint x: 454, startPoint y: 605, endPoint x: 487, endPoint y: 596, distance: 34.4
click at [487, 596] on div "Status 5 / 29 **** **** **** 0248" at bounding box center [699, 591] width 737 height 82
drag, startPoint x: 576, startPoint y: 581, endPoint x: 621, endPoint y: 574, distance: 45.3
click at [578, 580] on div "Status 5 / 29 **** **** **** 0248" at bounding box center [699, 591] width 737 height 82
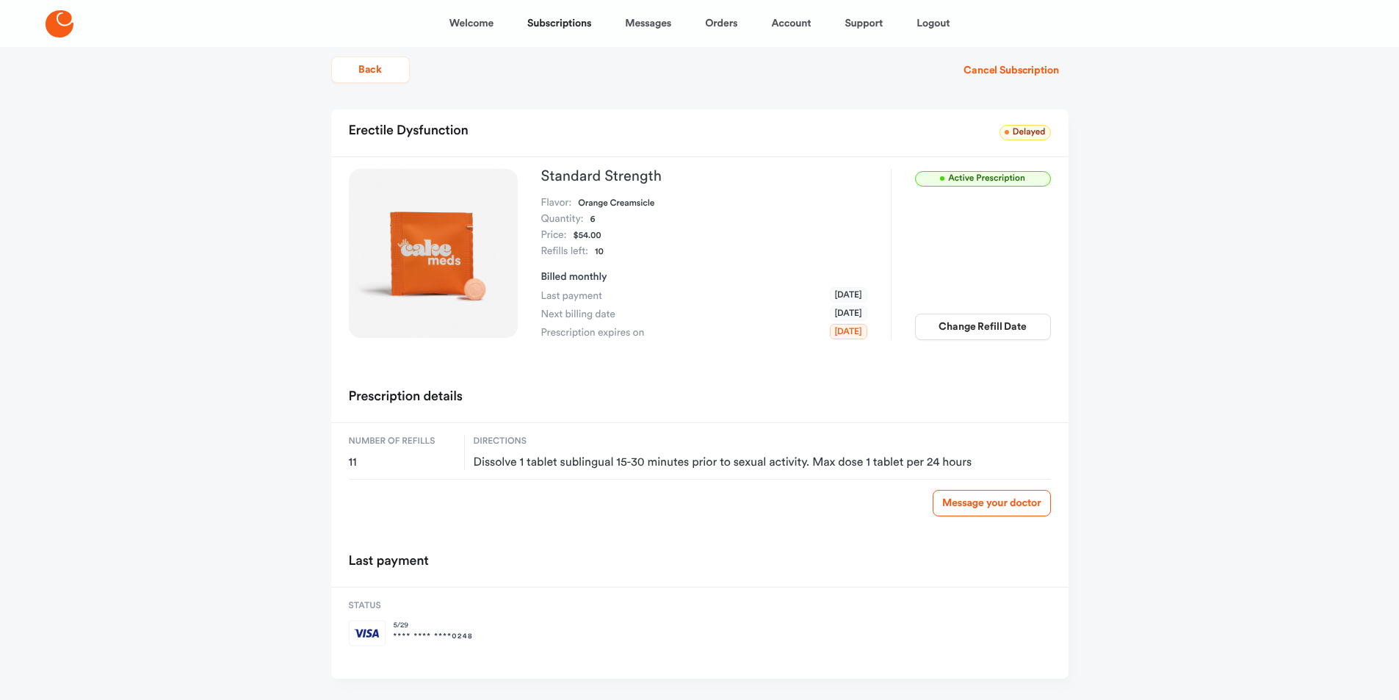
scroll to position [0, 0]
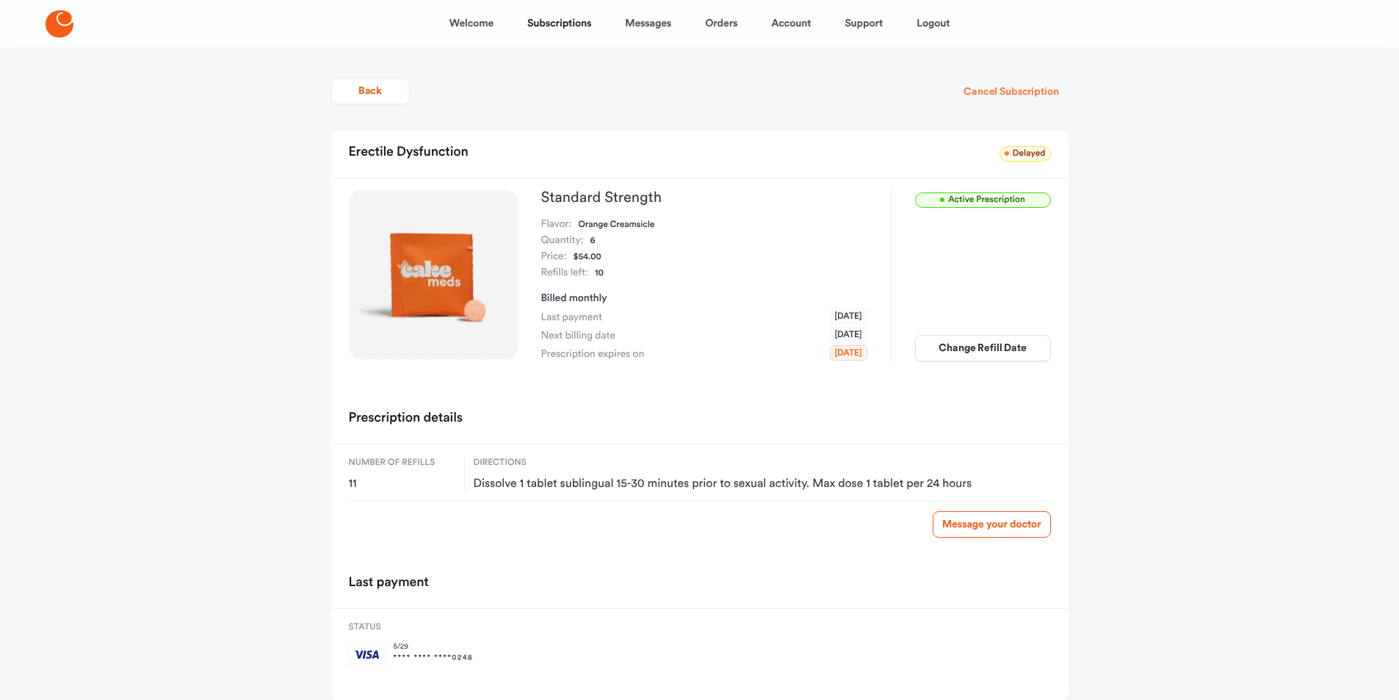
click at [1002, 89] on button "Cancel Subscription" at bounding box center [1011, 92] width 114 height 26
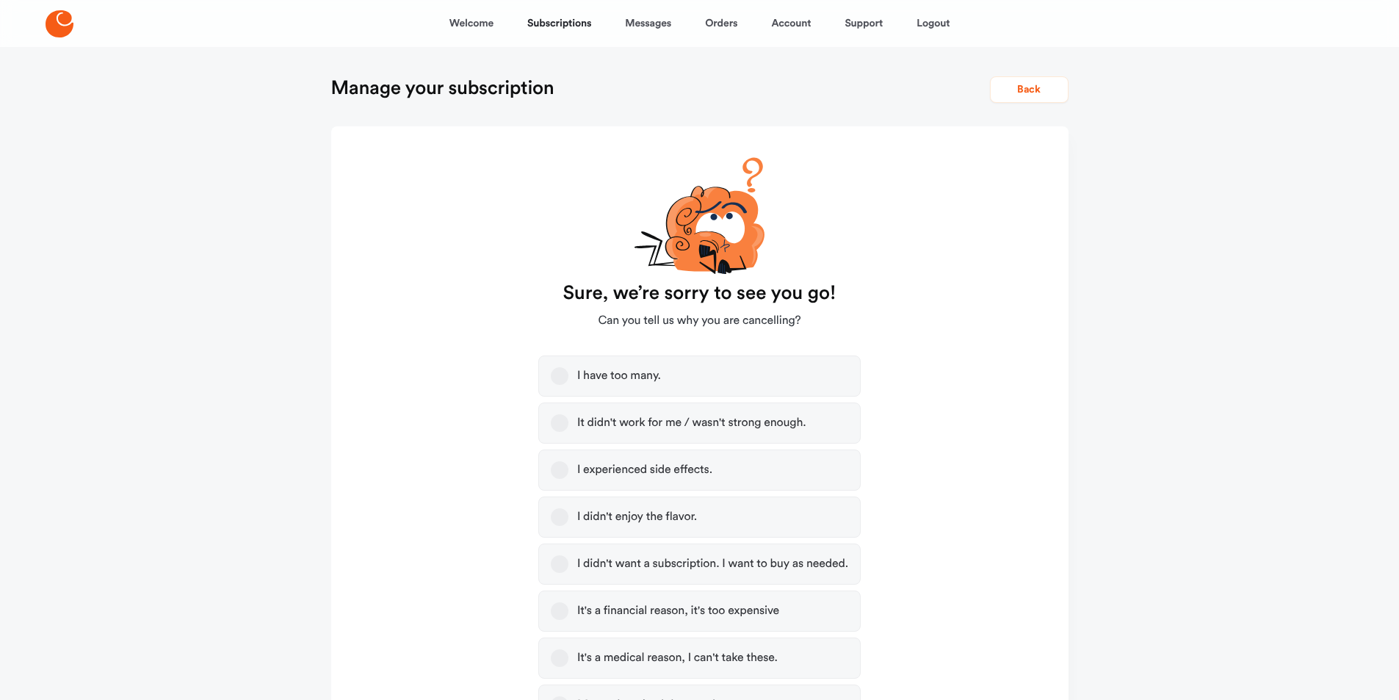
scroll to position [364, 0]
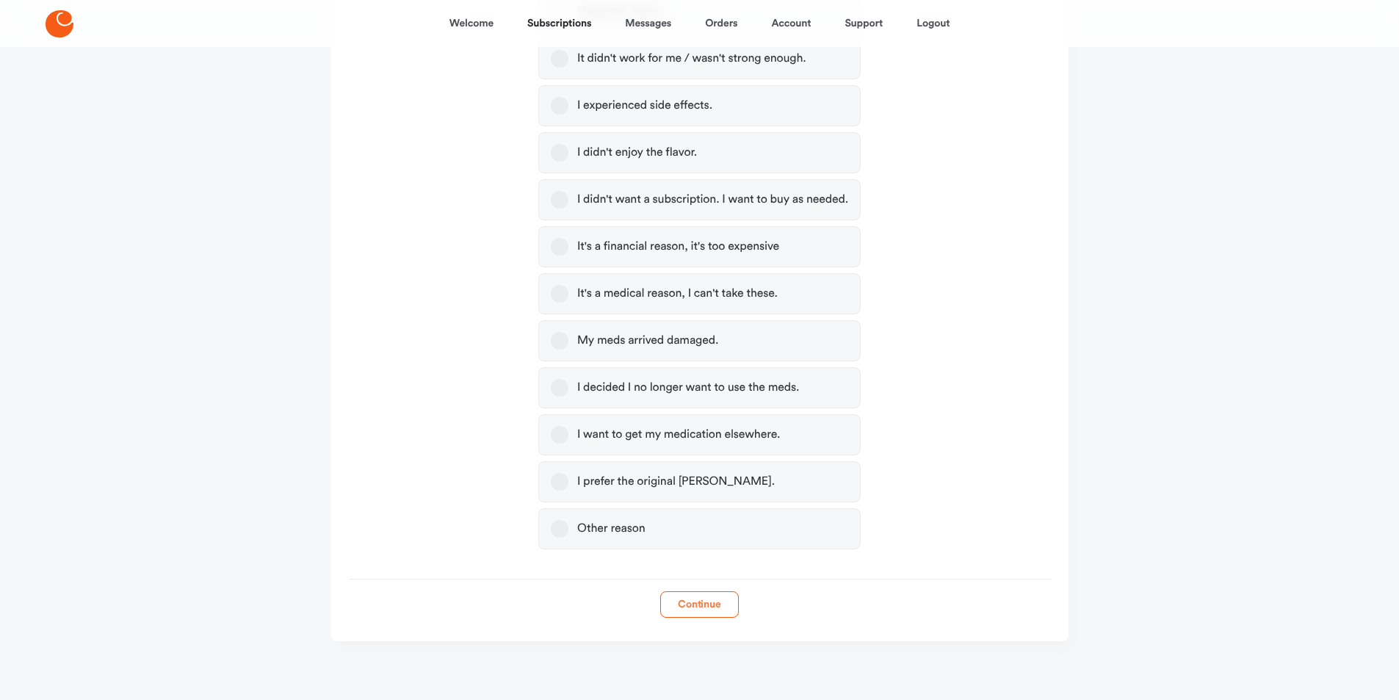
click at [694, 602] on button "Continue" at bounding box center [699, 604] width 79 height 26
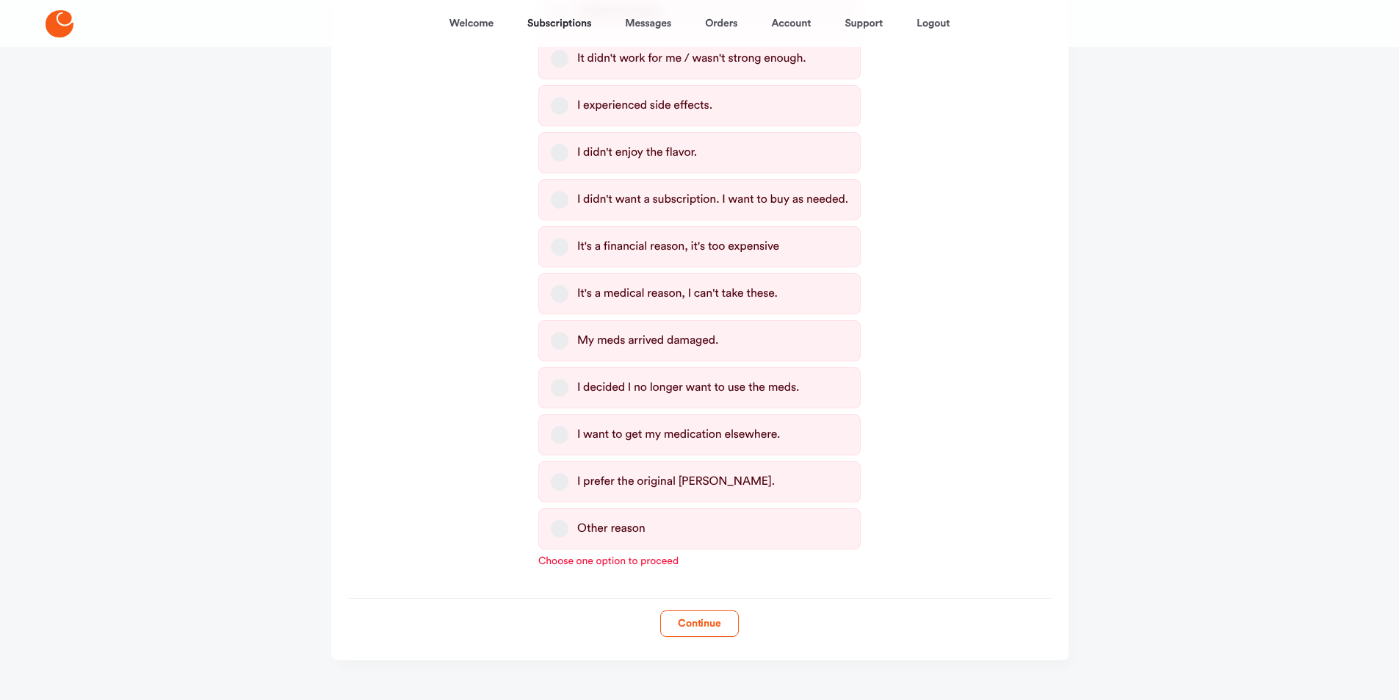
click at [562, 534] on button "Other reason" at bounding box center [560, 529] width 18 height 18
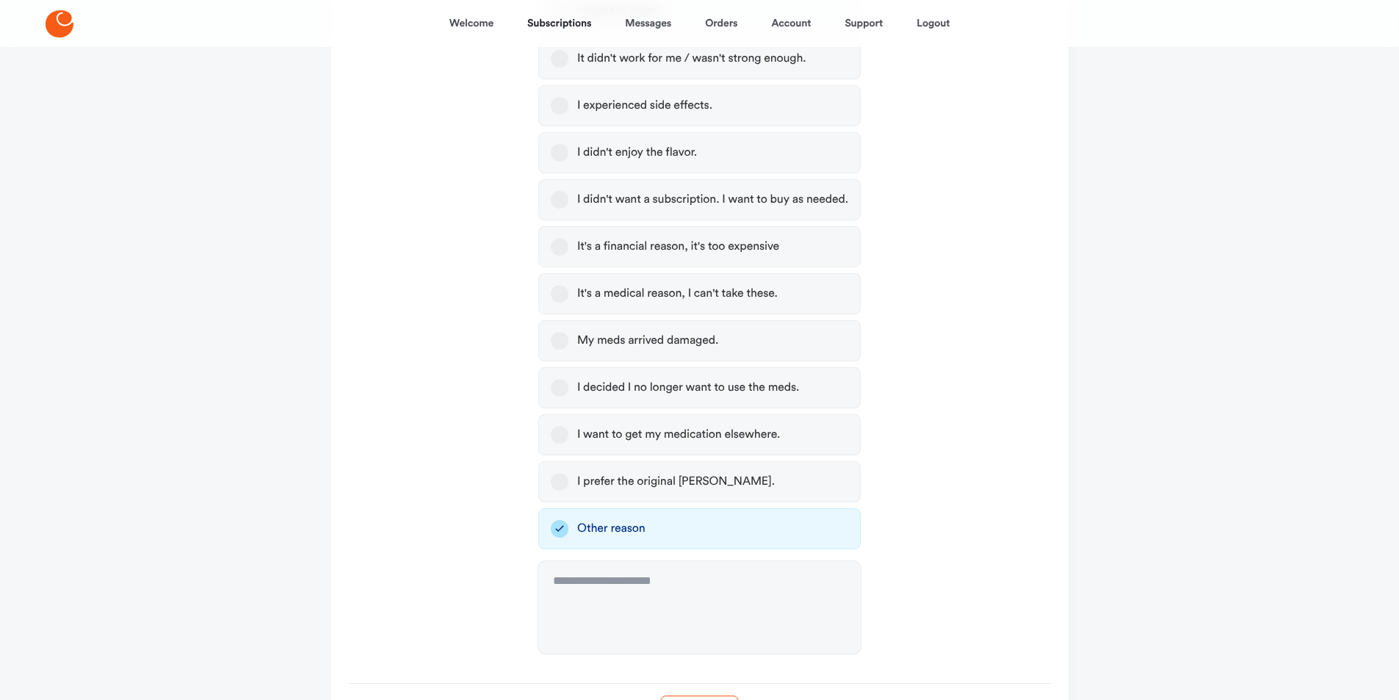
scroll to position [469, 0]
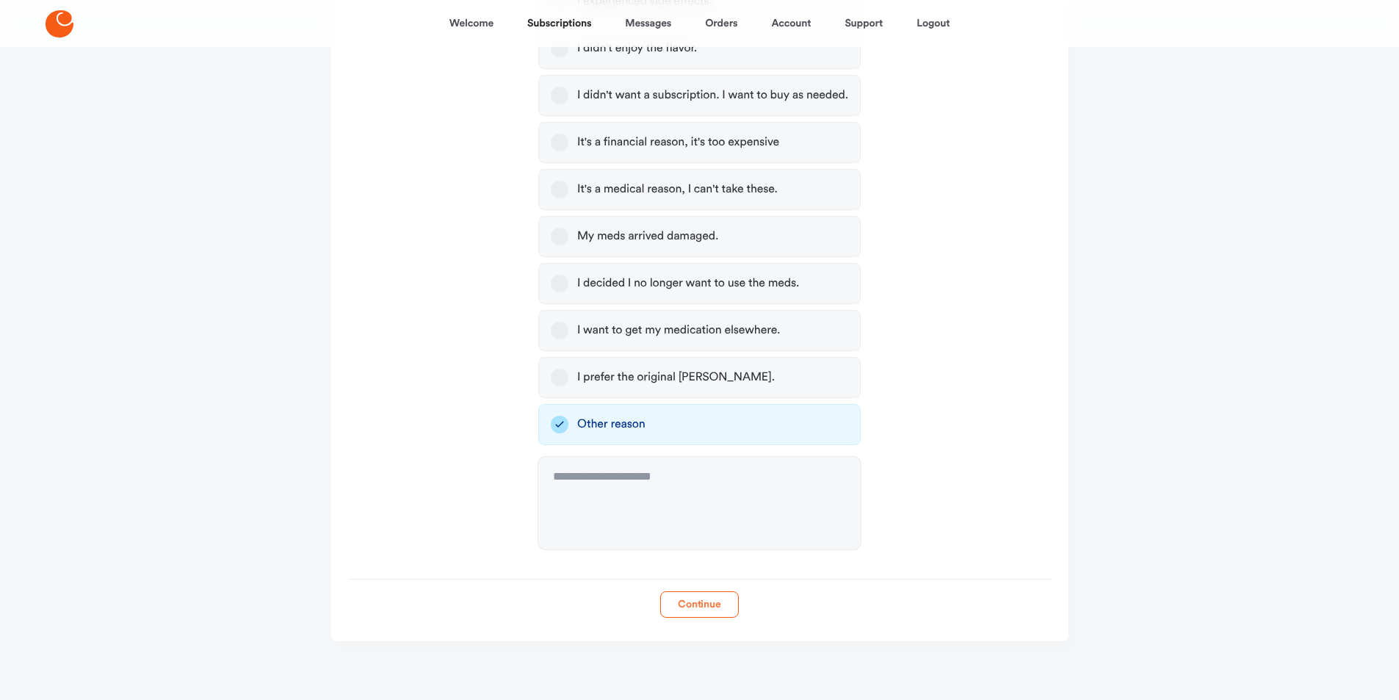
click at [710, 614] on button "Continue" at bounding box center [699, 604] width 79 height 26
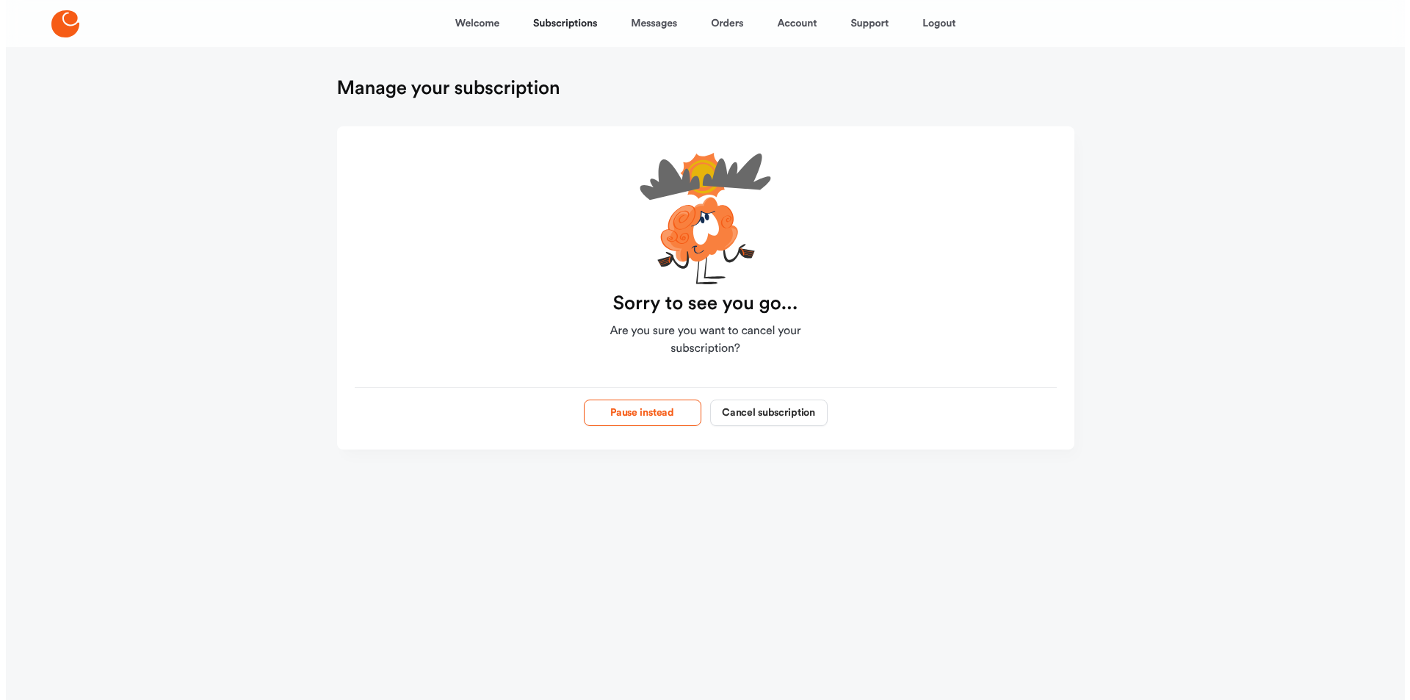
scroll to position [0, 0]
click at [796, 412] on button "Cancel subscription" at bounding box center [769, 413] width 118 height 26
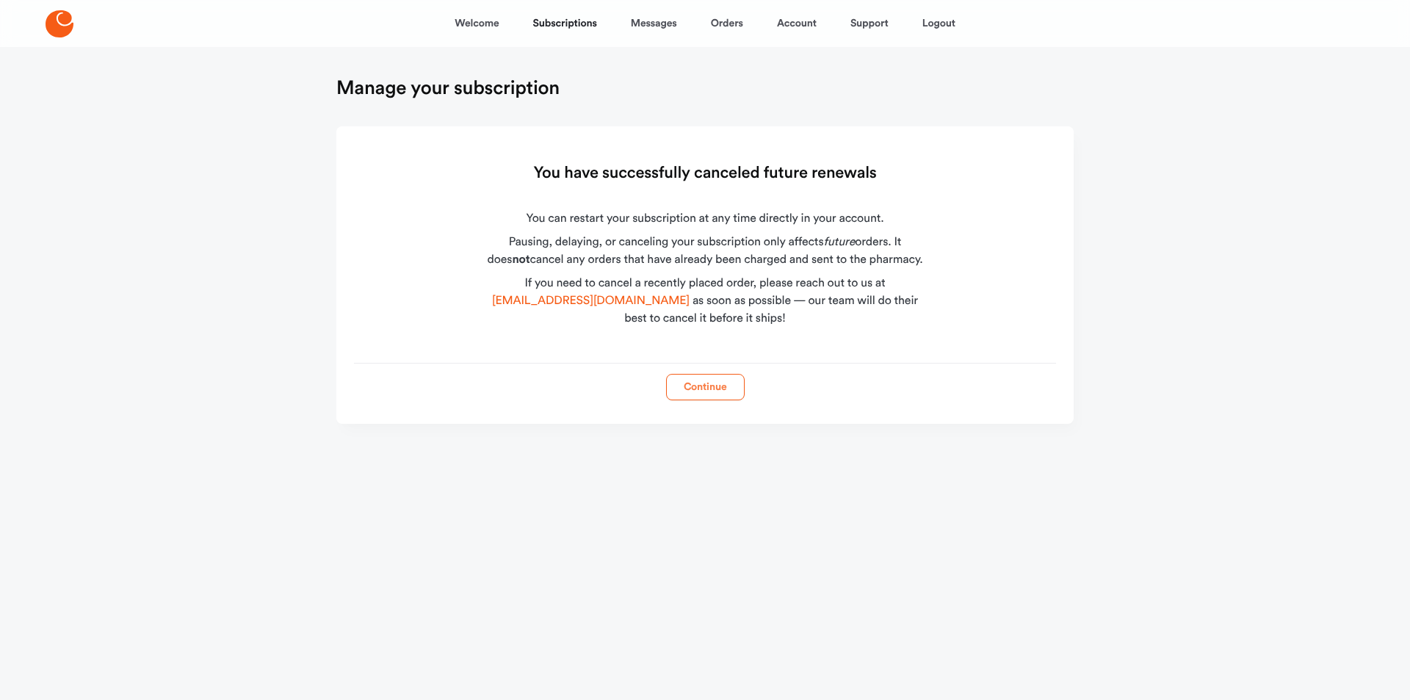
click at [692, 392] on button "Continue" at bounding box center [705, 387] width 79 height 26
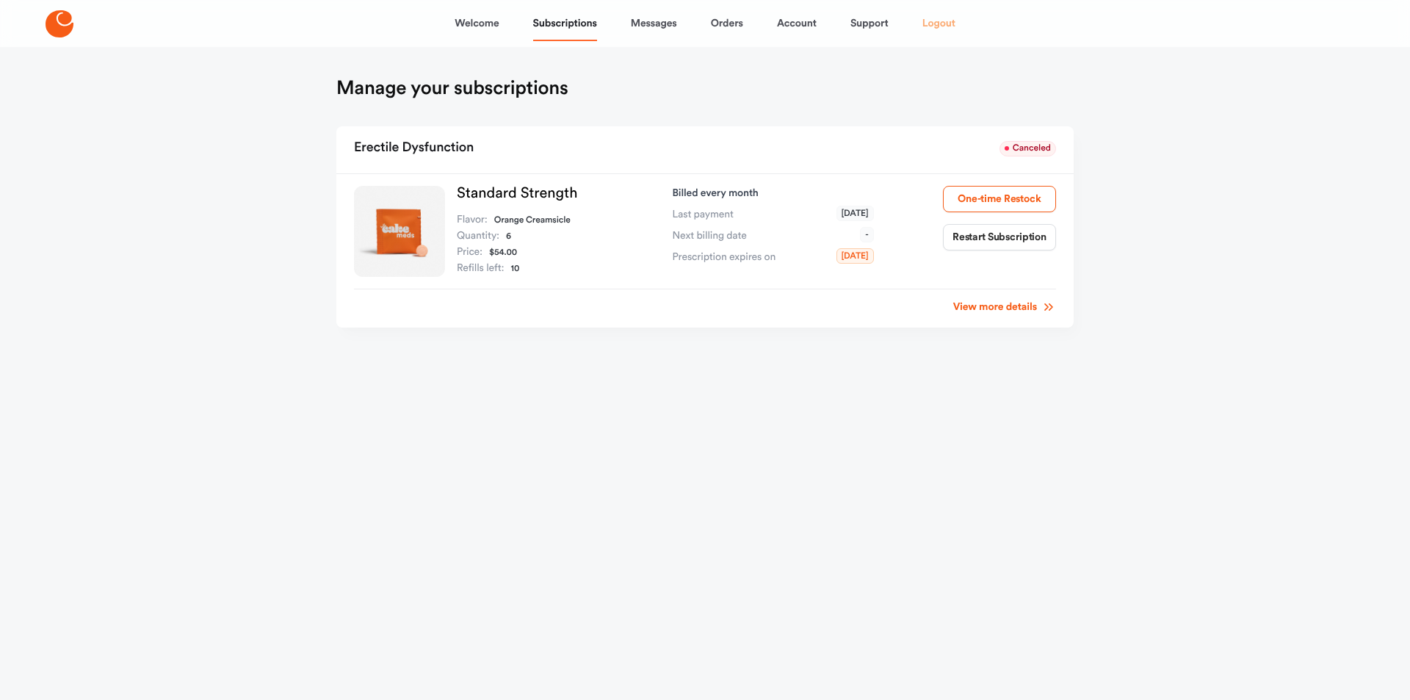
click at [925, 22] on link "Logout" at bounding box center [939, 23] width 33 height 35
